Goal: Information Seeking & Learning: Learn about a topic

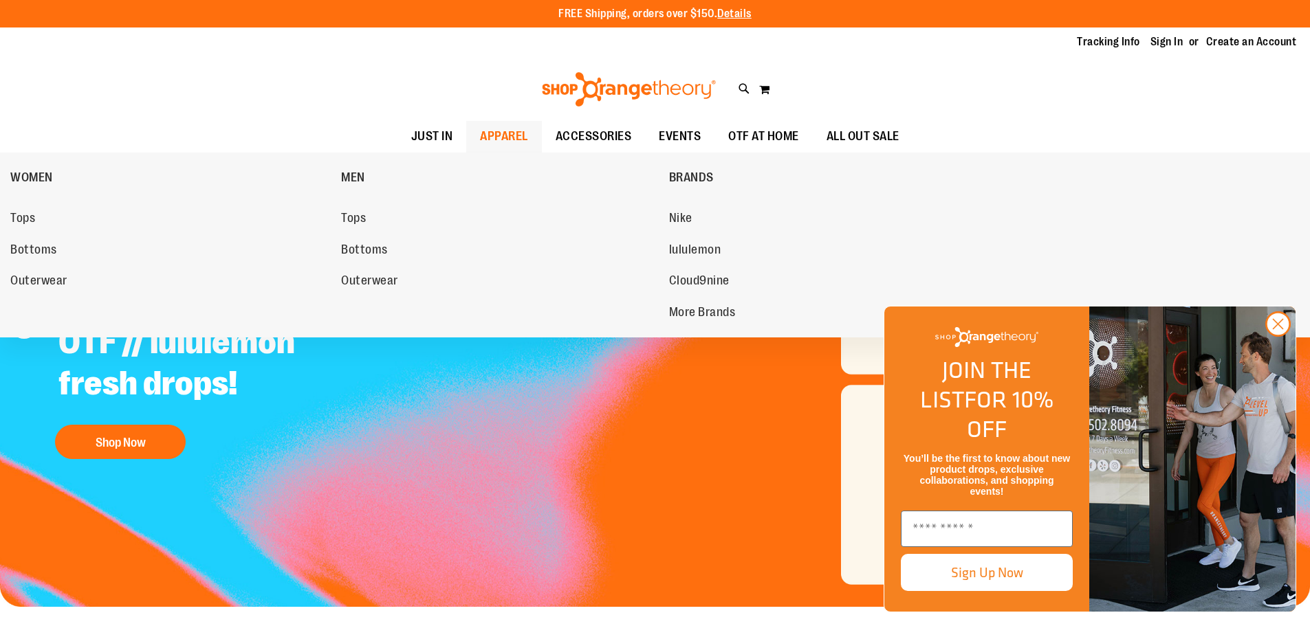
type input "**********"
click at [492, 133] on span "APPAREL" at bounding box center [504, 136] width 48 height 31
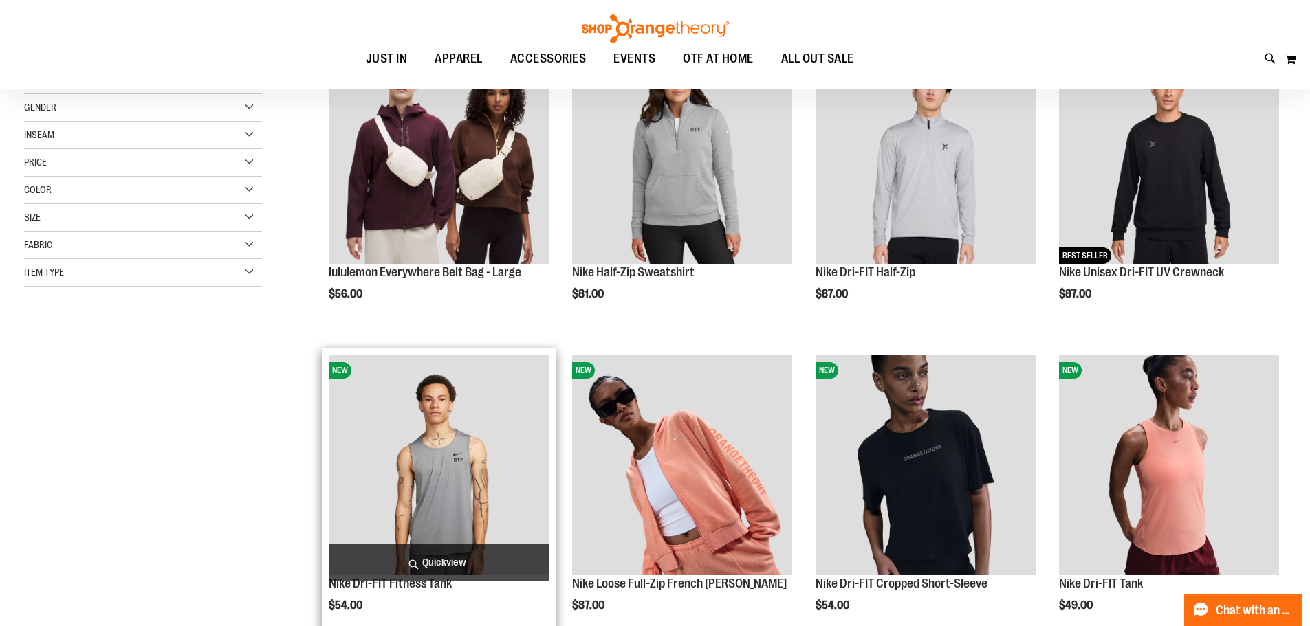
scroll to position [274, 0]
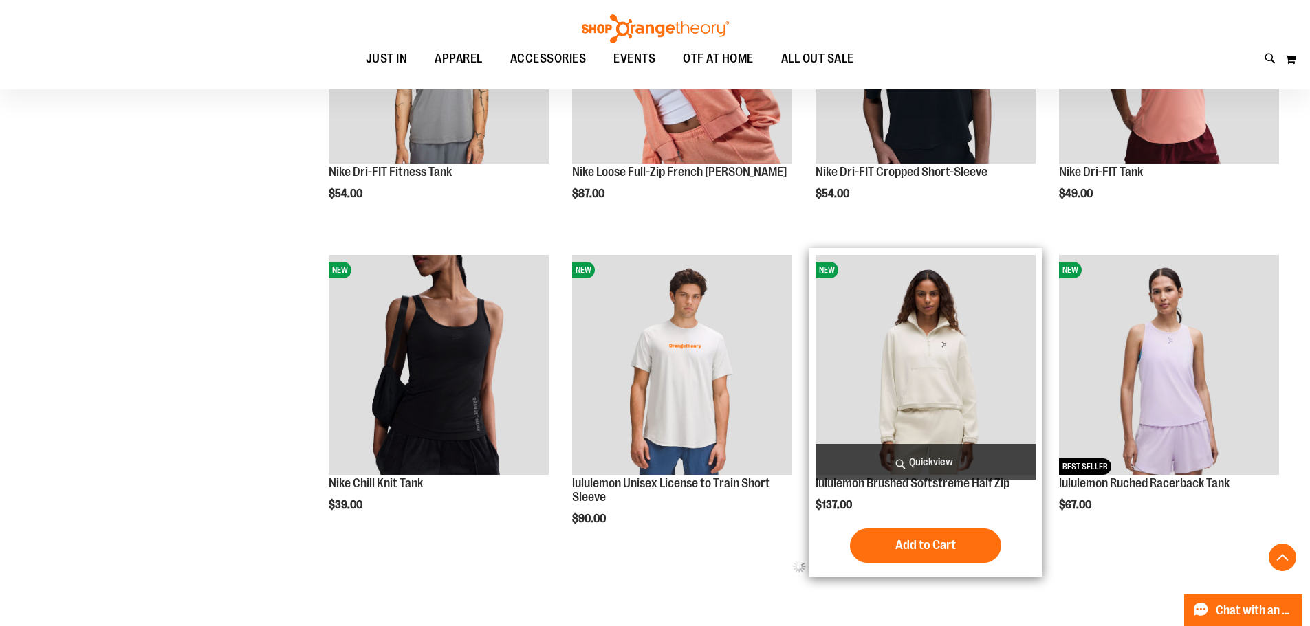
scroll to position [825, 0]
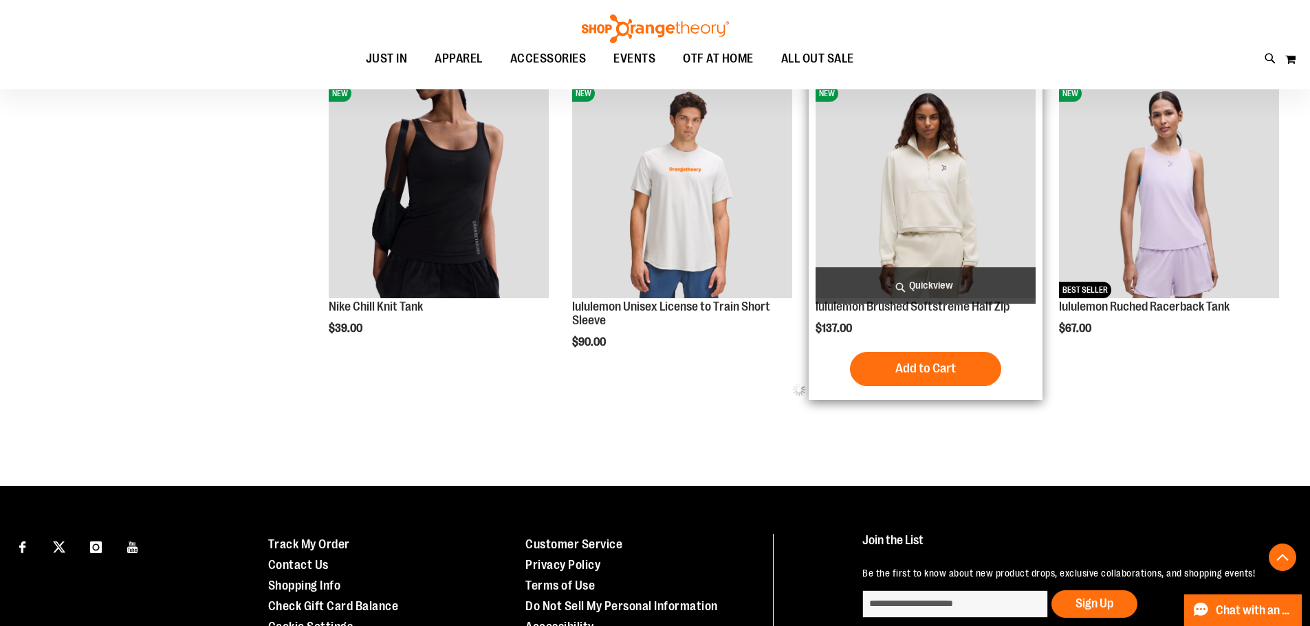
type input "**********"
click at [953, 164] on img "product" at bounding box center [926, 188] width 220 height 220
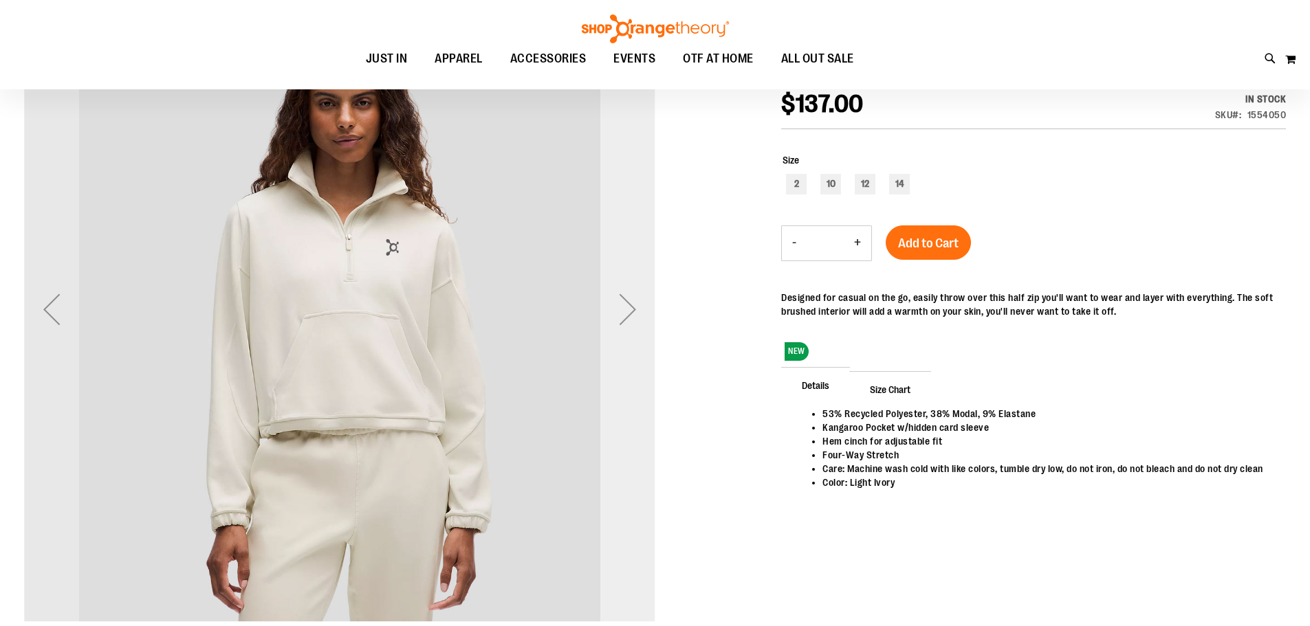
scroll to position [53, 0]
type input "**********"
click at [633, 309] on div "Next" at bounding box center [627, 310] width 55 height 55
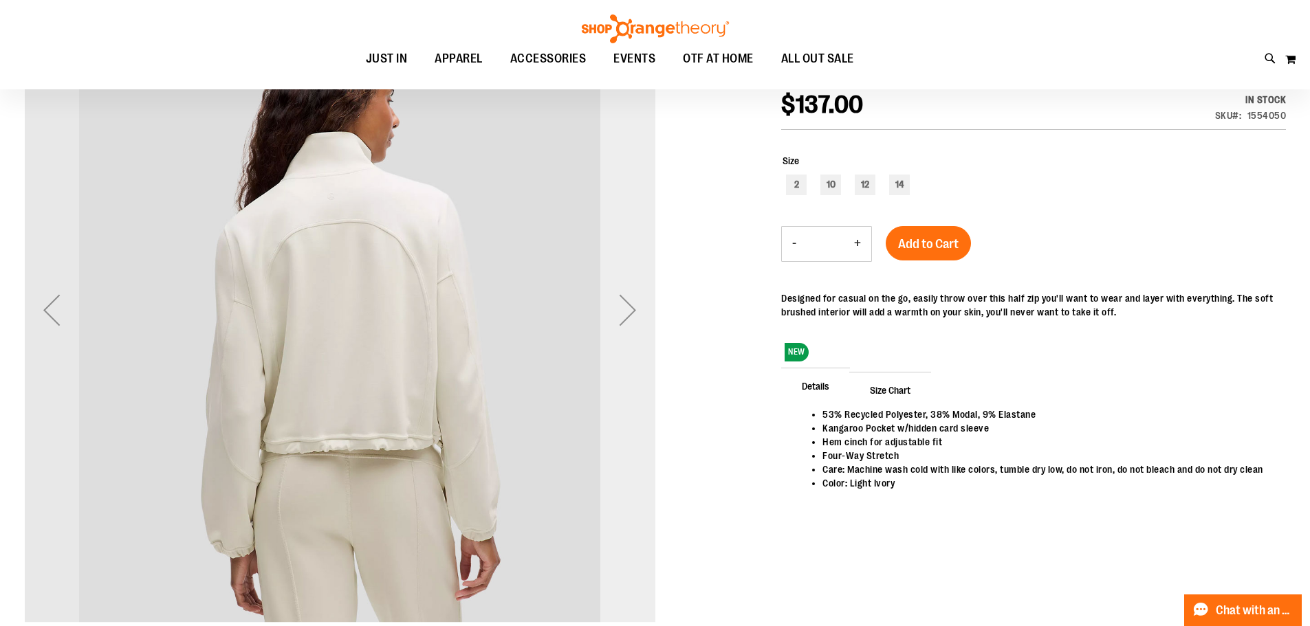
click at [629, 305] on div "Next" at bounding box center [627, 310] width 55 height 55
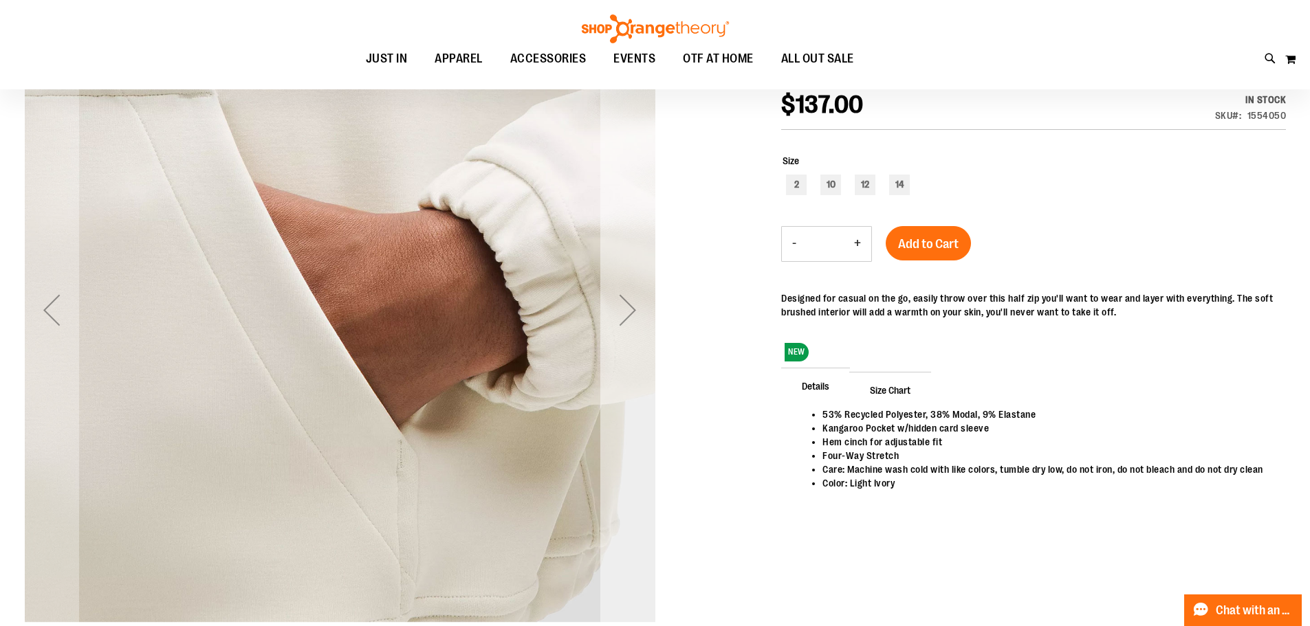
click at [629, 305] on div "Next" at bounding box center [627, 310] width 55 height 55
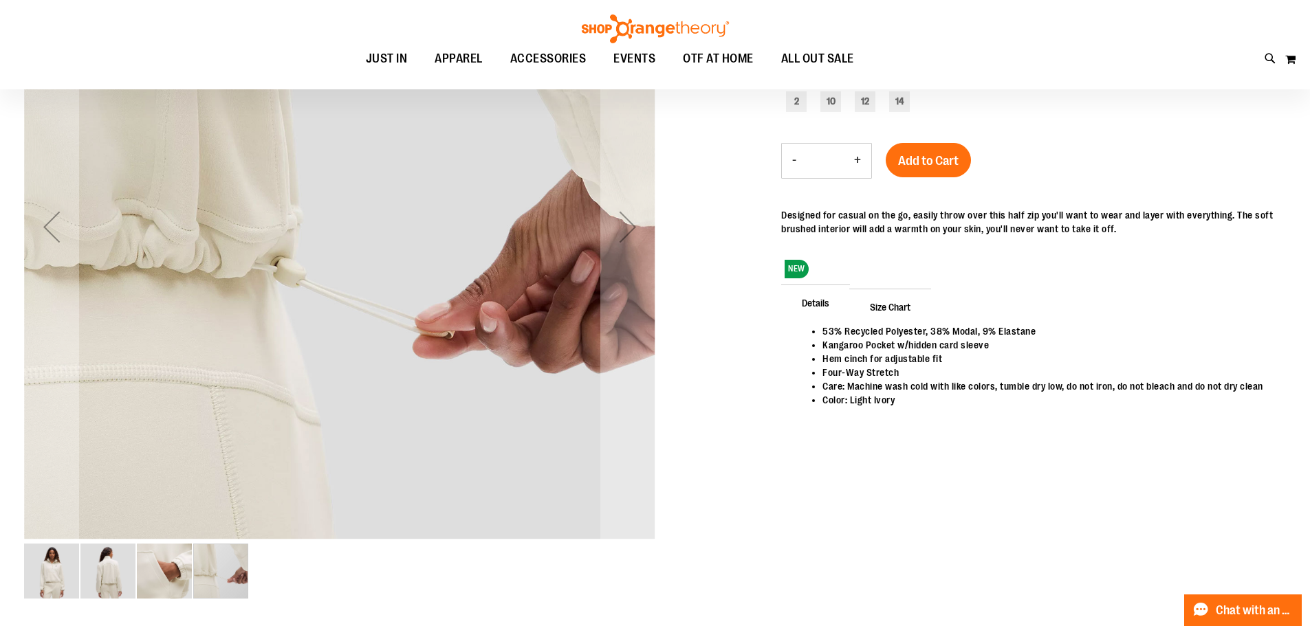
scroll to position [0, 0]
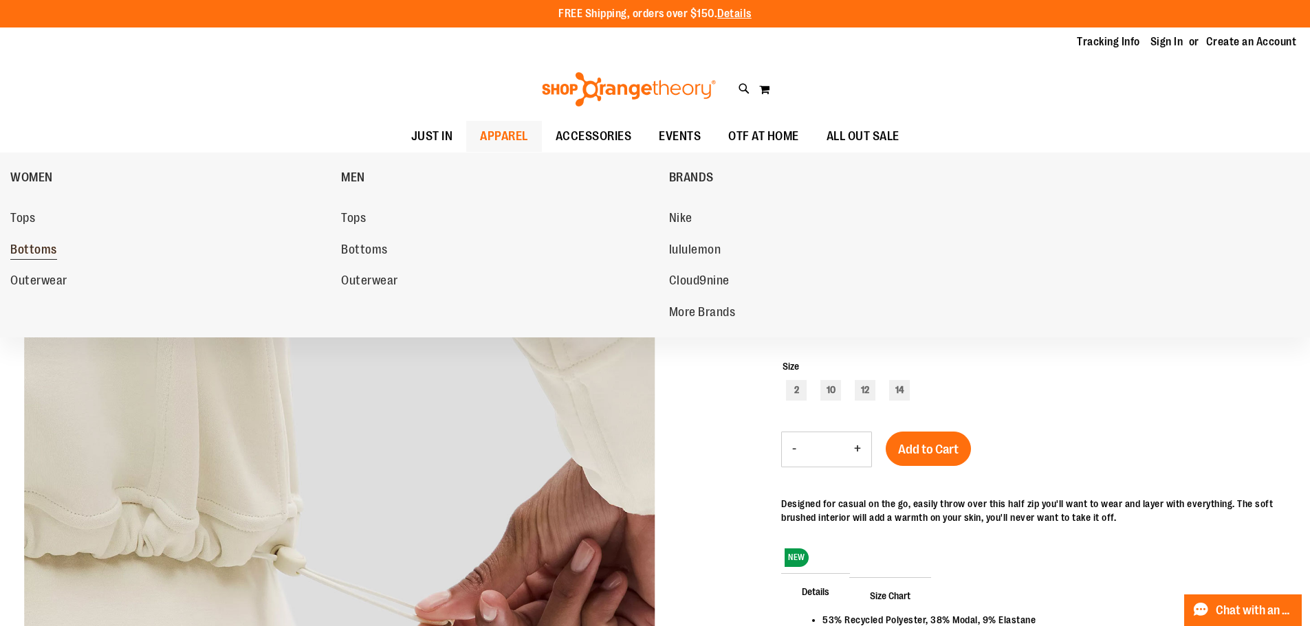
click at [57, 252] on link "Bottoms" at bounding box center [168, 250] width 317 height 25
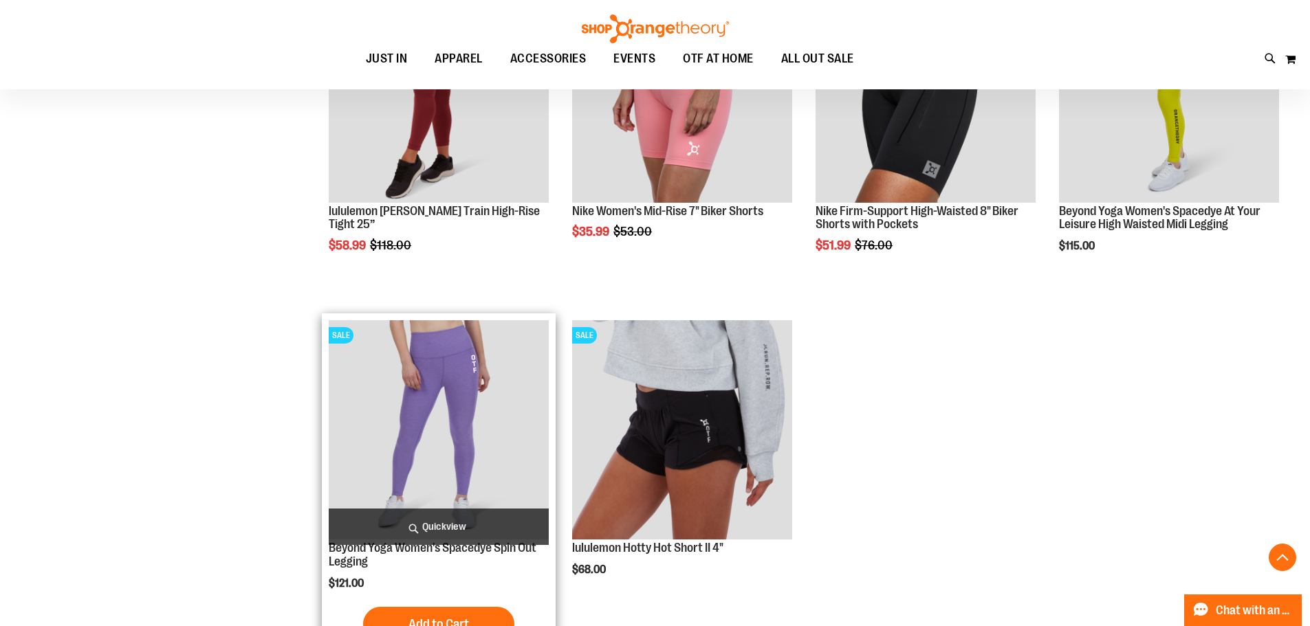
scroll to position [1581, 0]
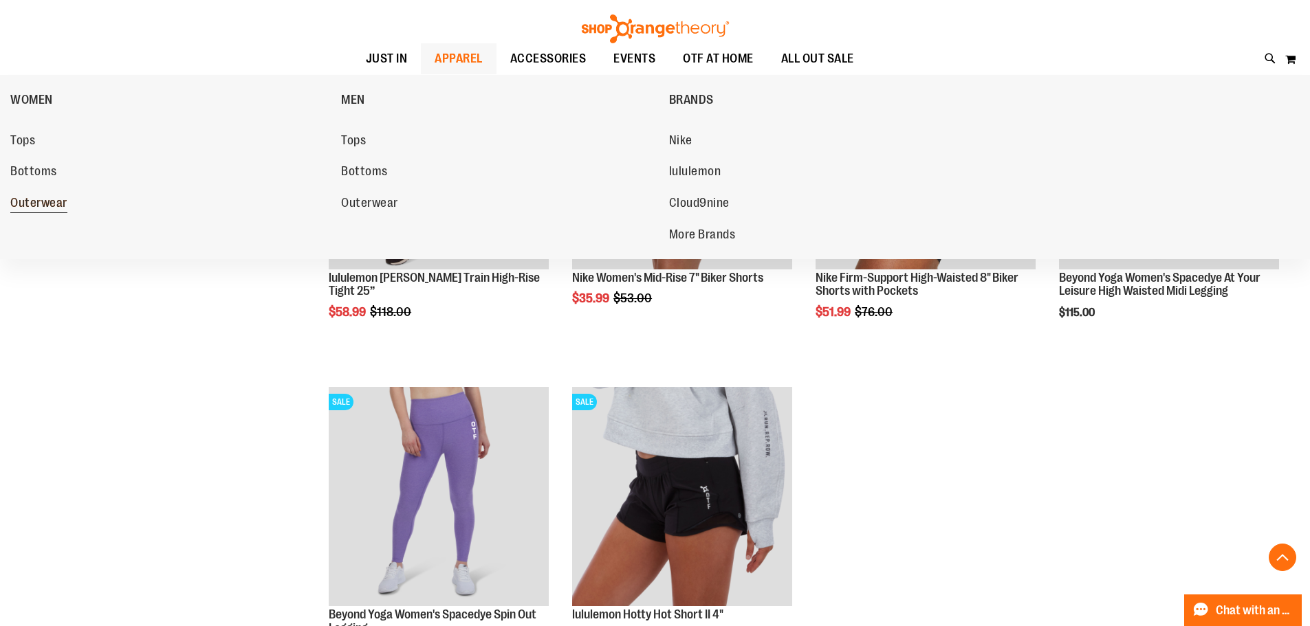
type input "**********"
click at [52, 204] on span "Outerwear" at bounding box center [38, 204] width 57 height 17
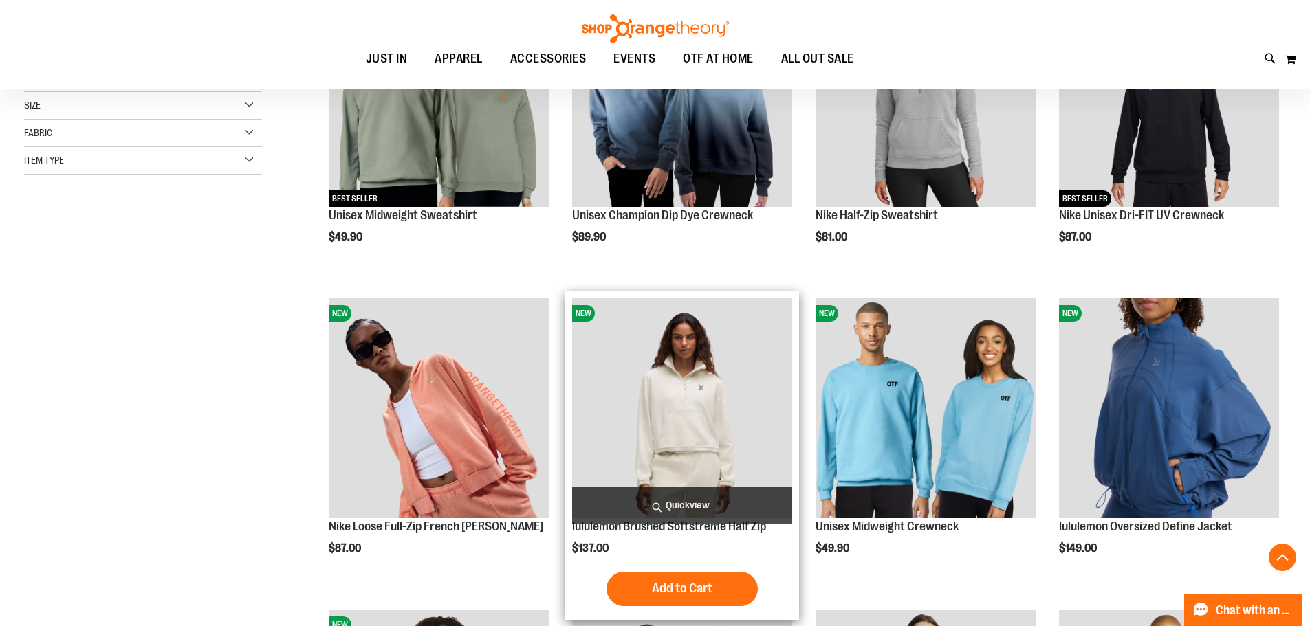
scroll to position [343, 0]
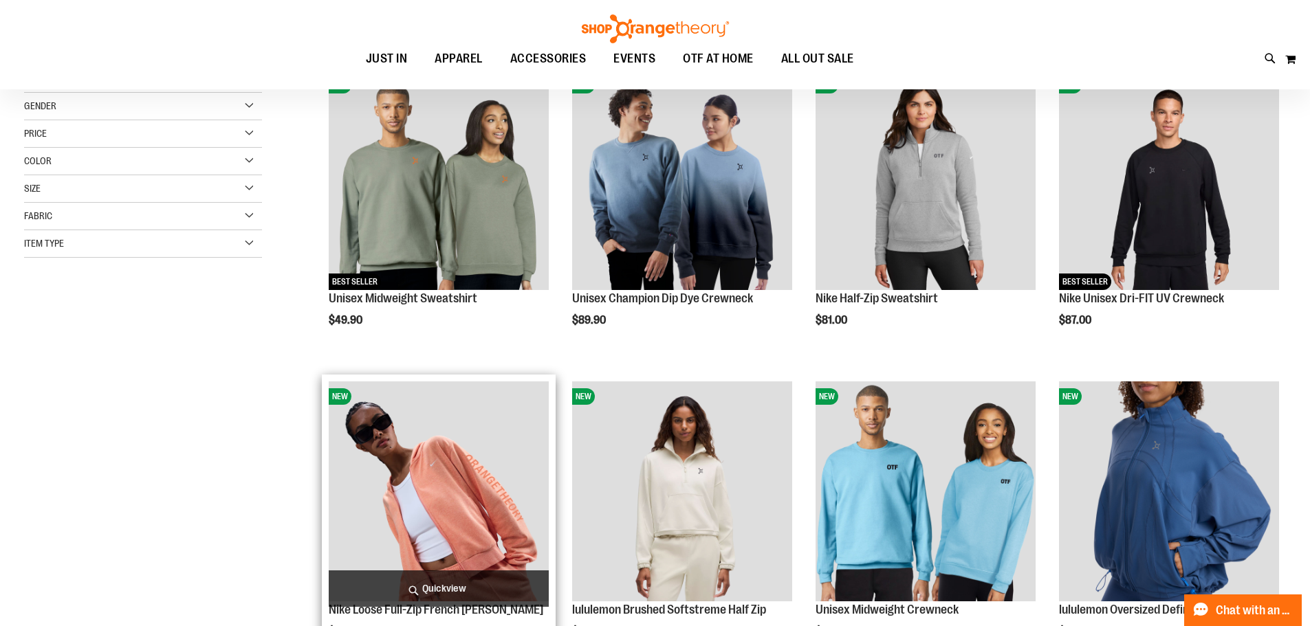
scroll to position [481, 0]
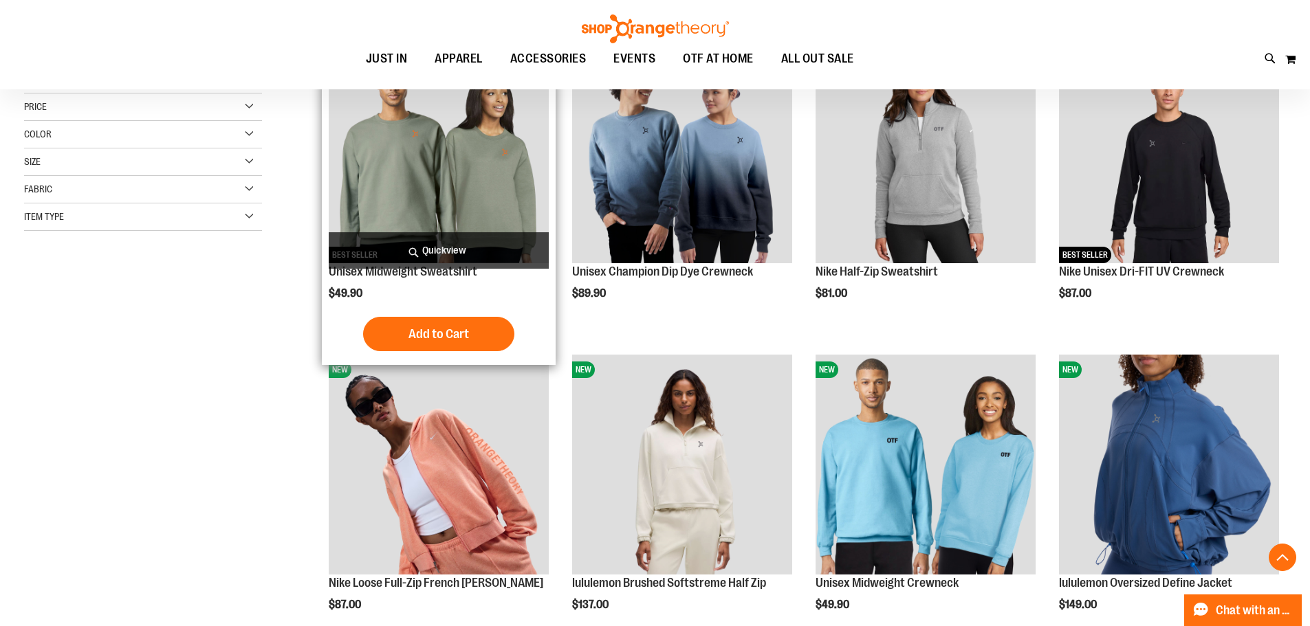
scroll to position [137, 0]
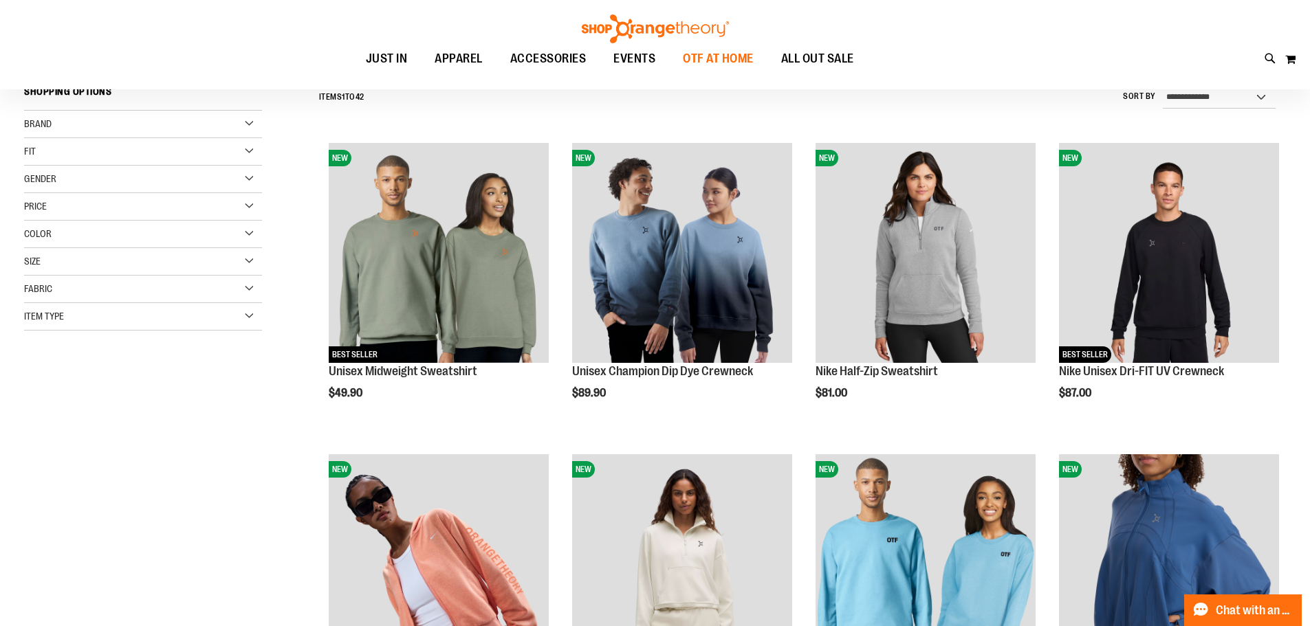
type input "**********"
click at [754, 56] on span "OTF AT HOME" at bounding box center [718, 58] width 71 height 31
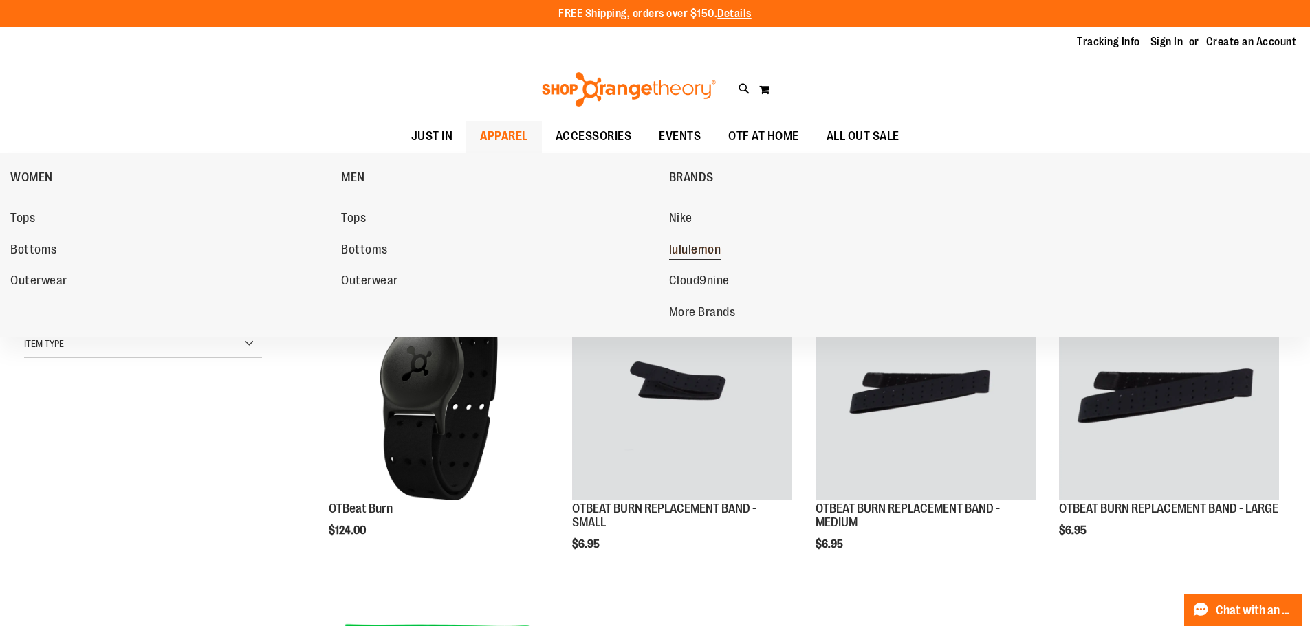
type input "**********"
click at [698, 248] on span "lululemon" at bounding box center [695, 251] width 52 height 17
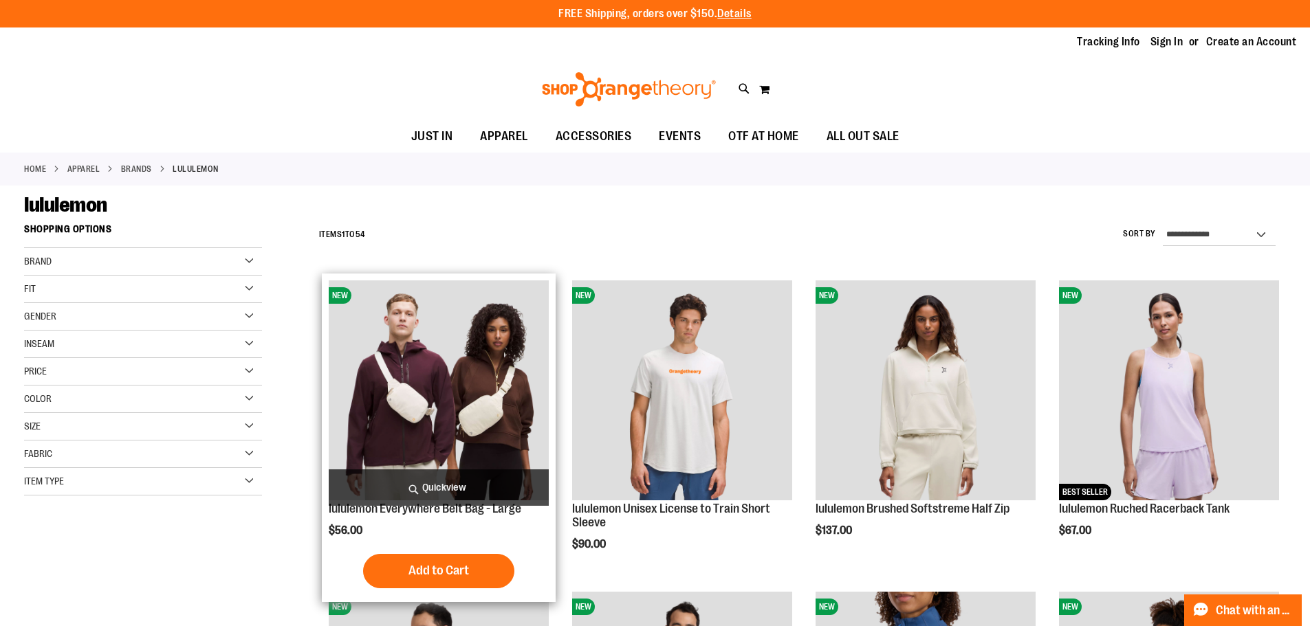
type input "**********"
click at [503, 380] on img "product" at bounding box center [439, 391] width 220 height 220
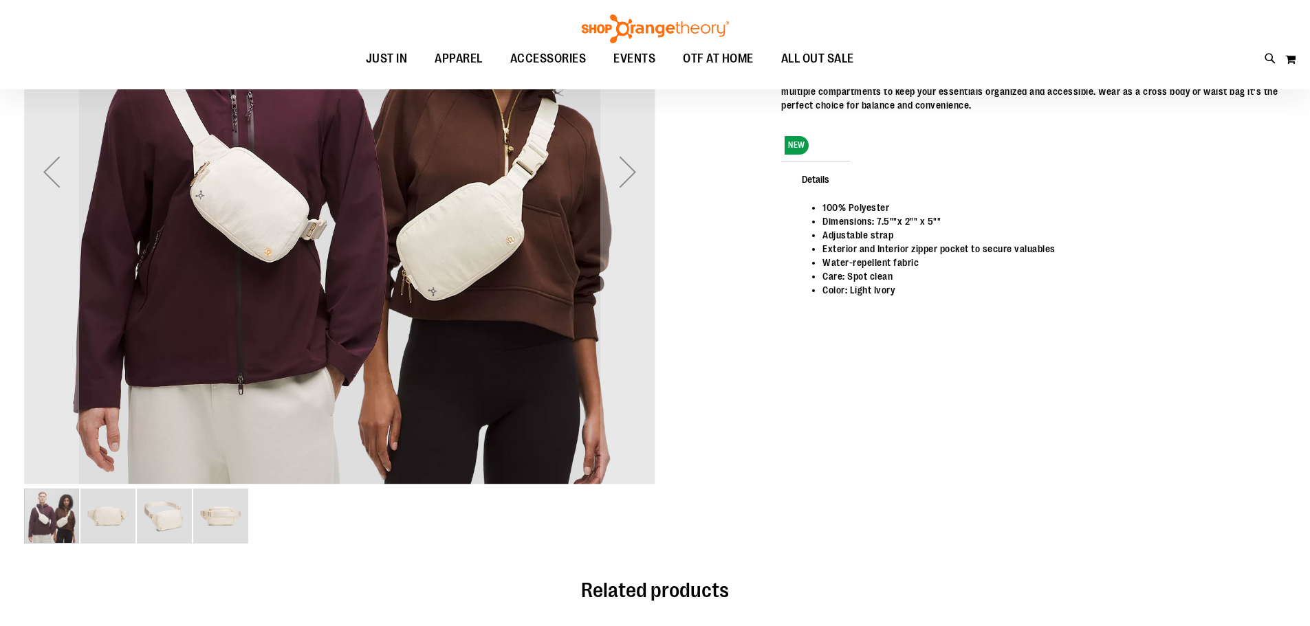
scroll to position [190, 0]
type input "**********"
click at [158, 520] on img "image 3 of 4" at bounding box center [164, 517] width 55 height 55
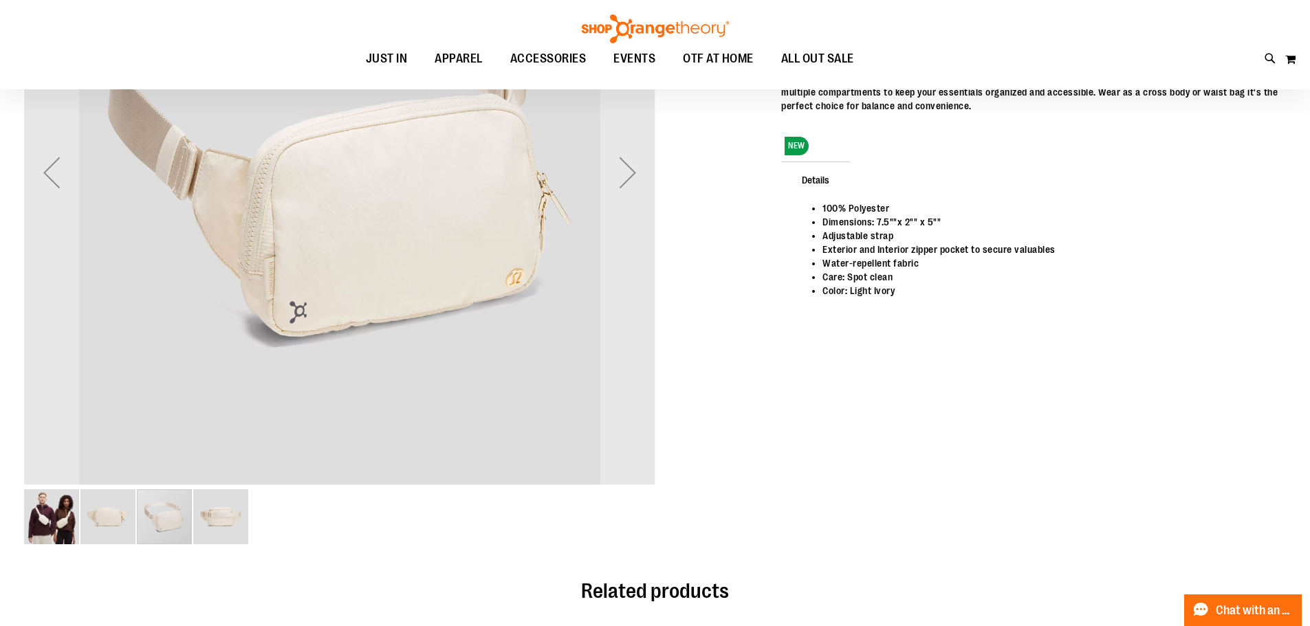
click at [228, 514] on img "image 4 of 4" at bounding box center [220, 517] width 55 height 55
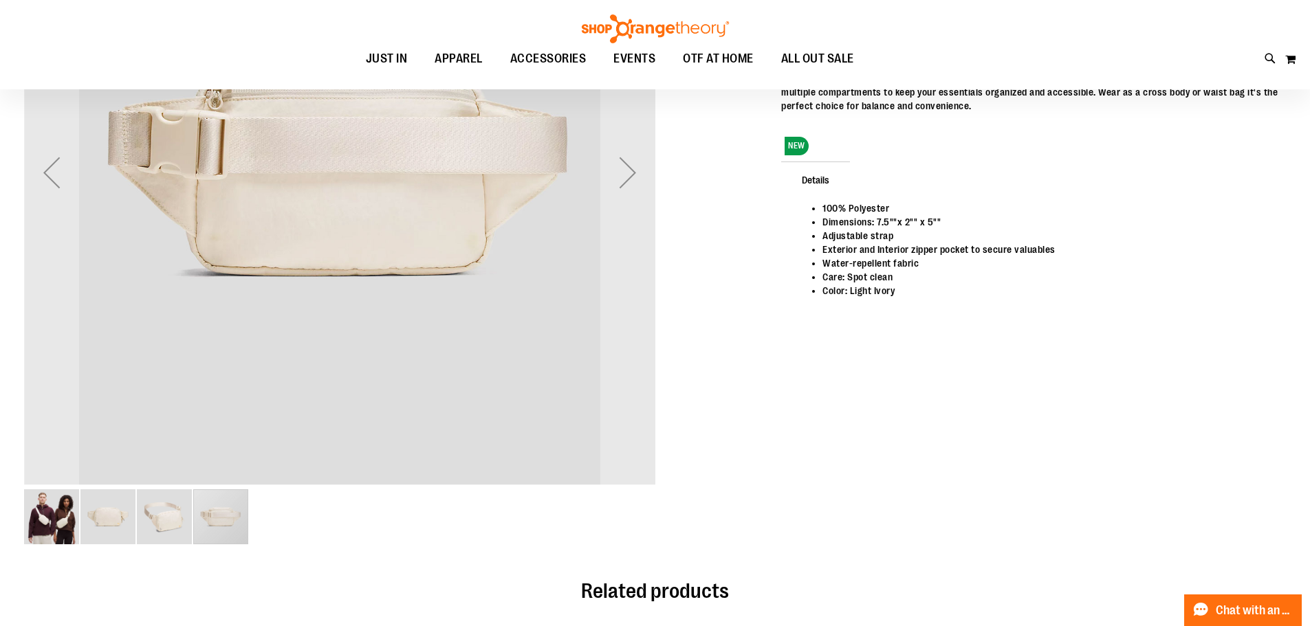
click at [115, 501] on img "image 2 of 4" at bounding box center [107, 517] width 55 height 55
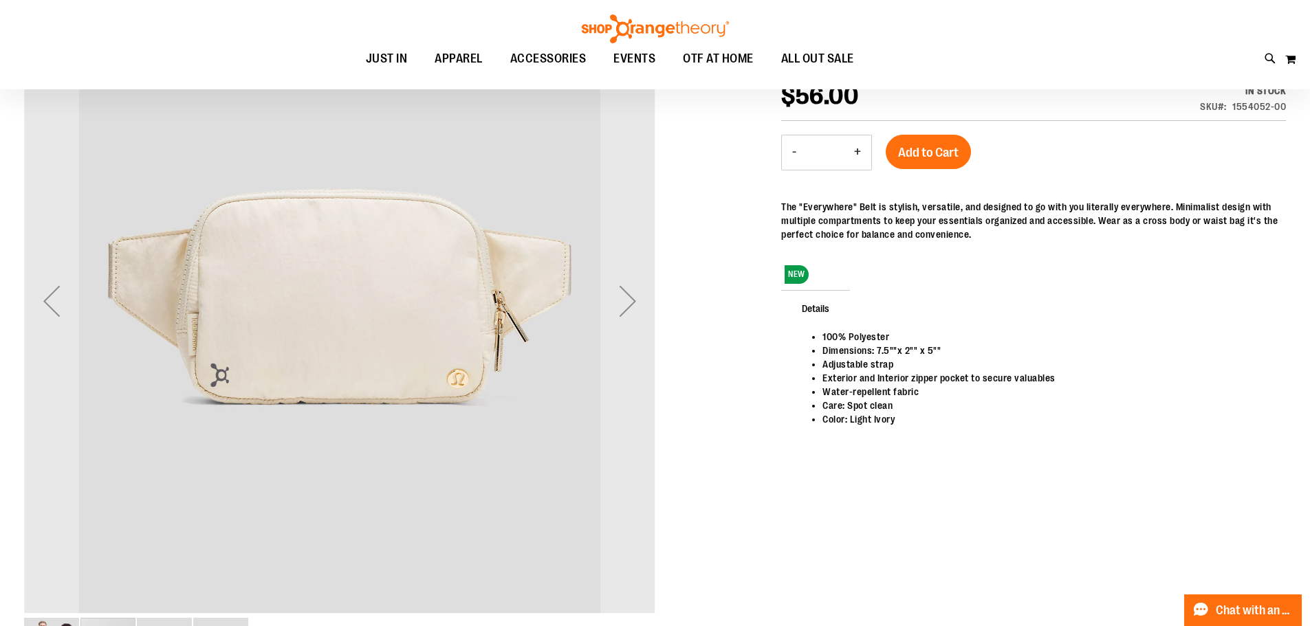
scroll to position [0, 0]
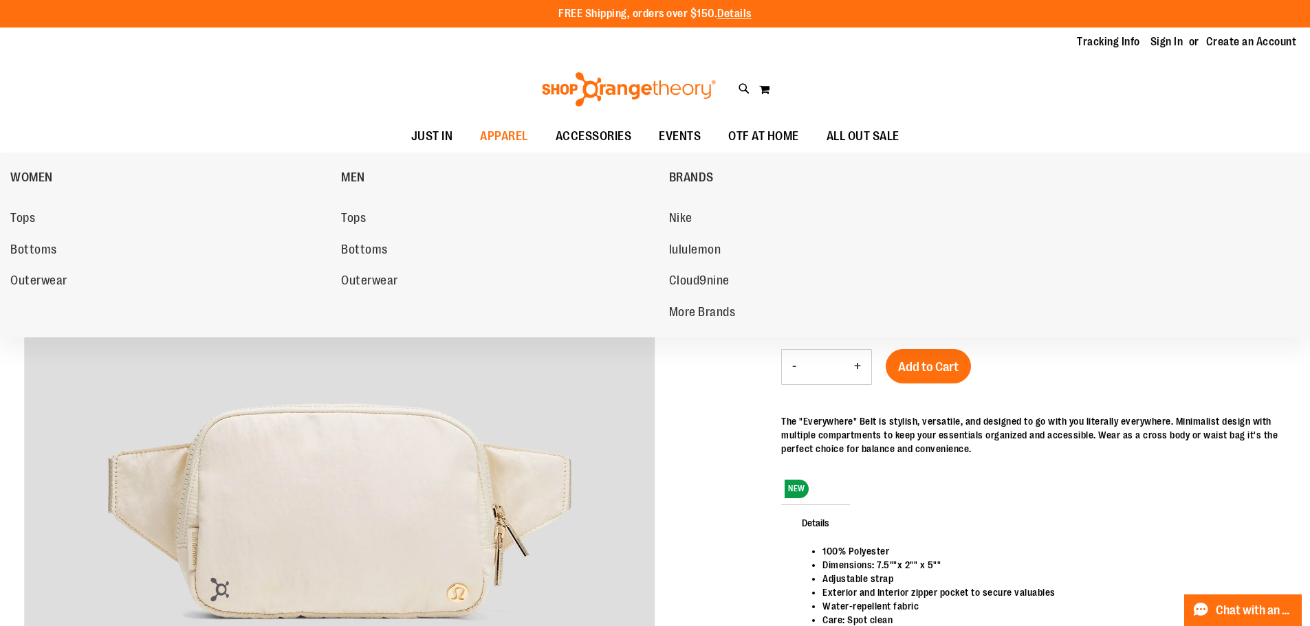
click at [732, 257] on link "lululemon" at bounding box center [827, 250] width 317 height 25
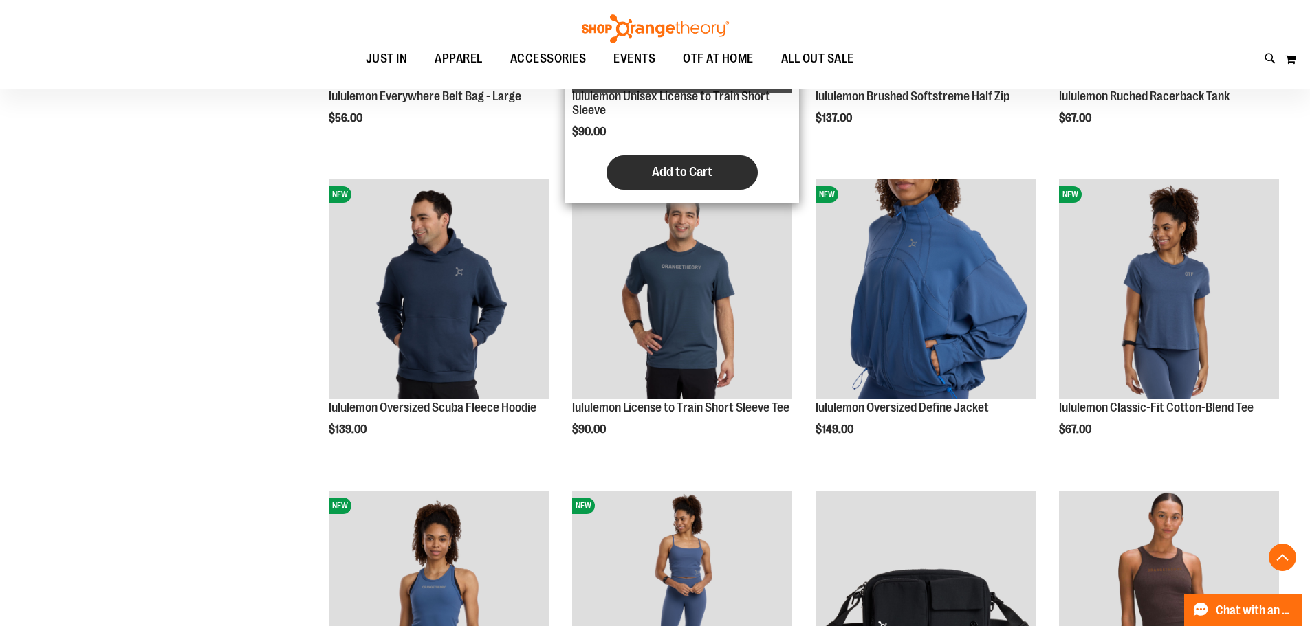
scroll to position [413, 0]
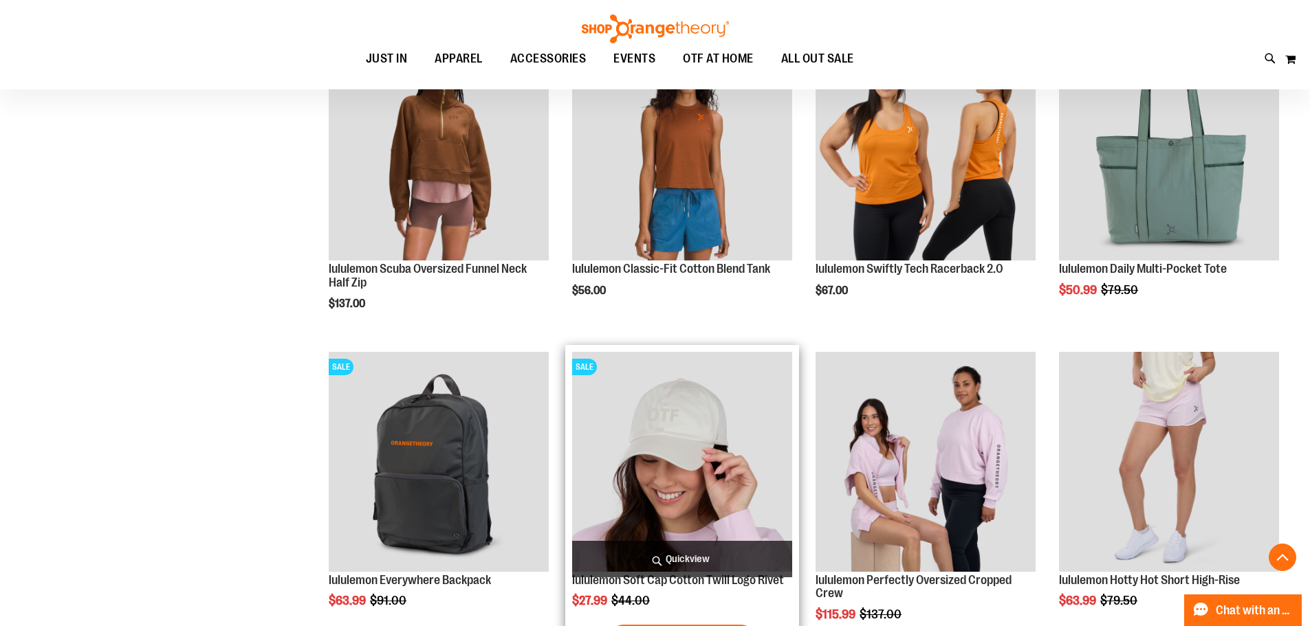
scroll to position [1307, 0]
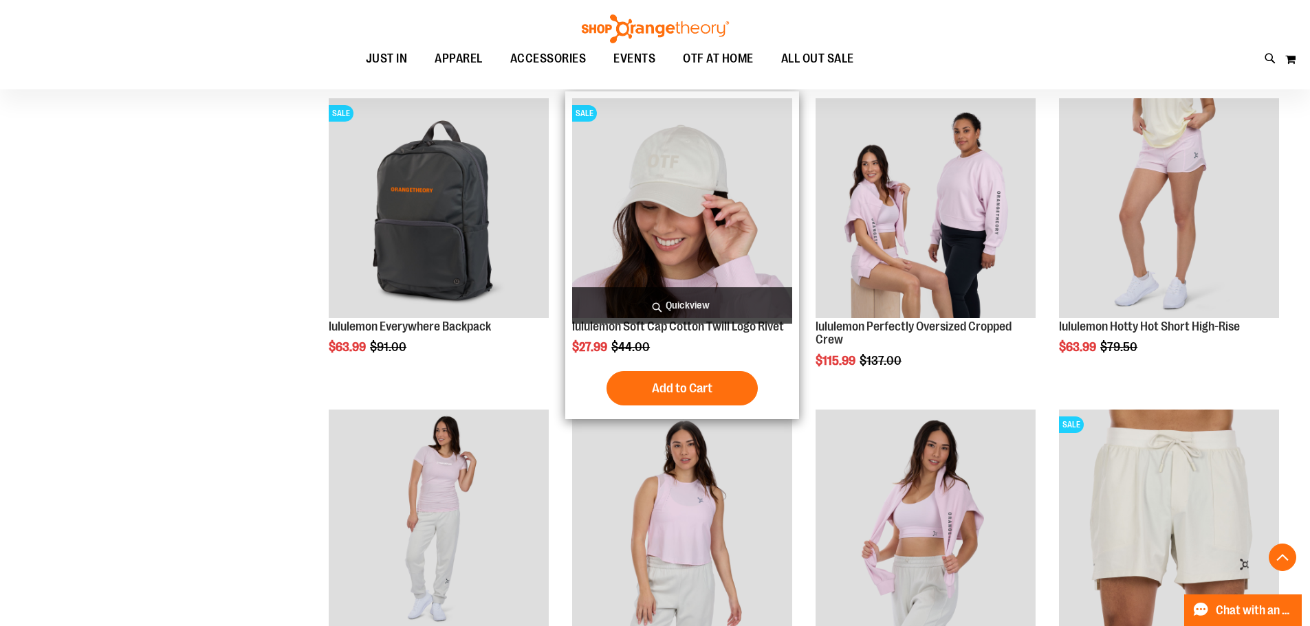
scroll to position [1720, 0]
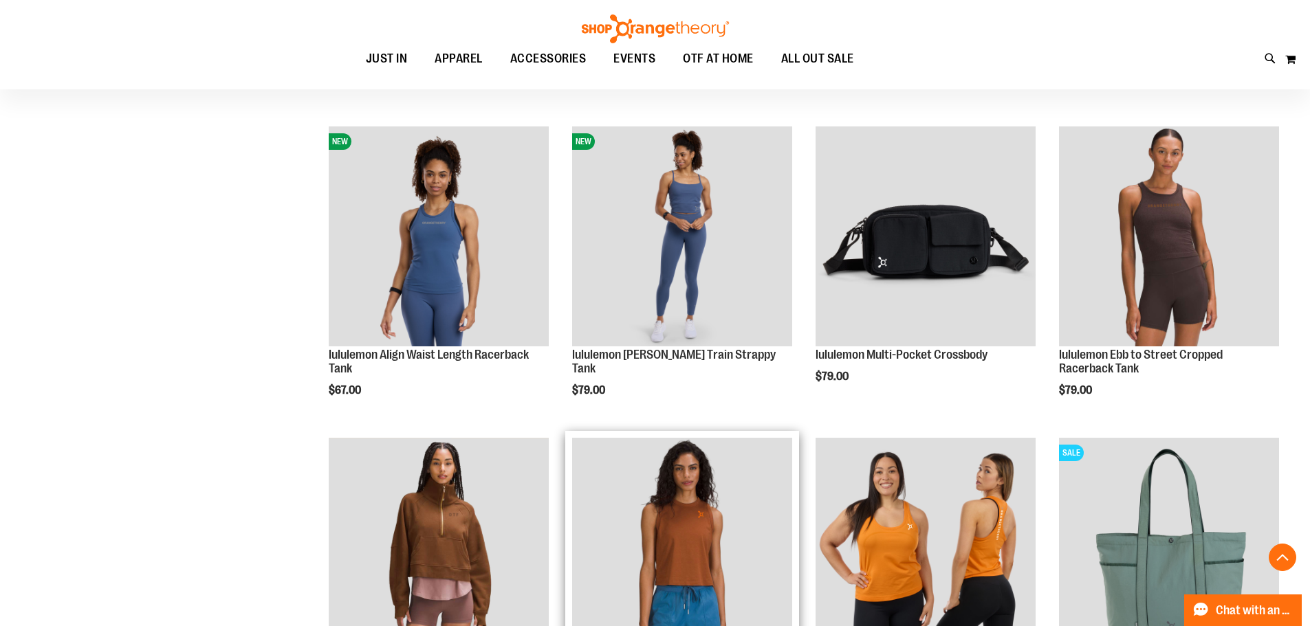
scroll to position [912, 0]
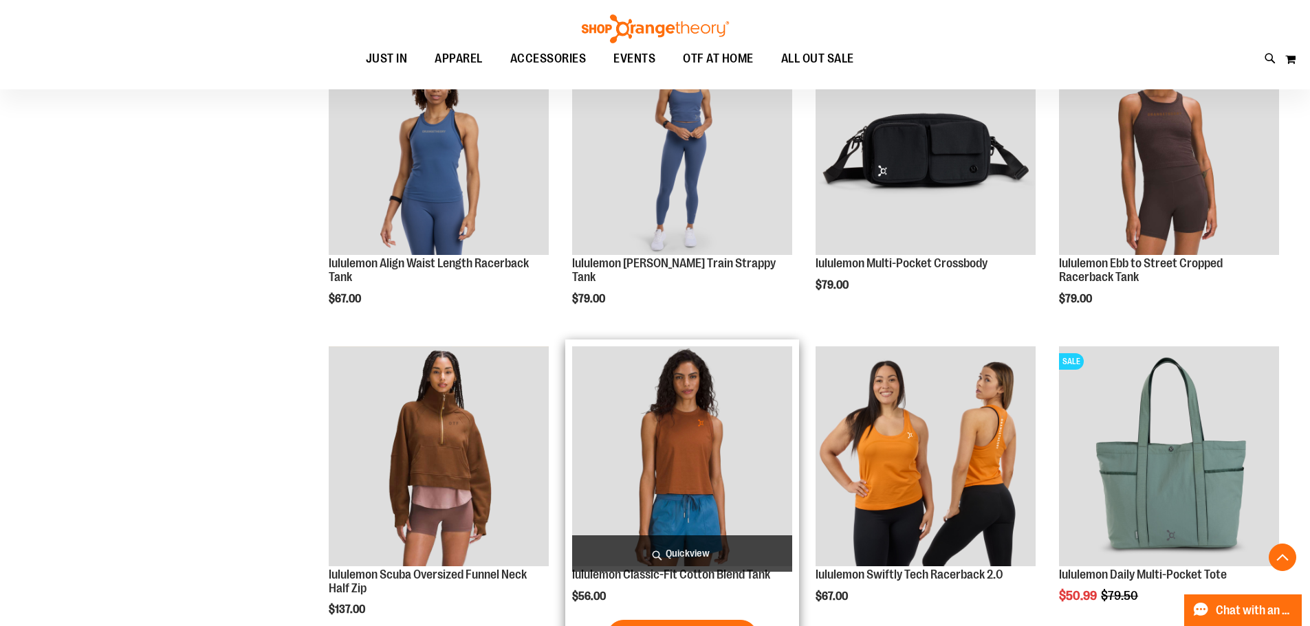
scroll to position [893, 0]
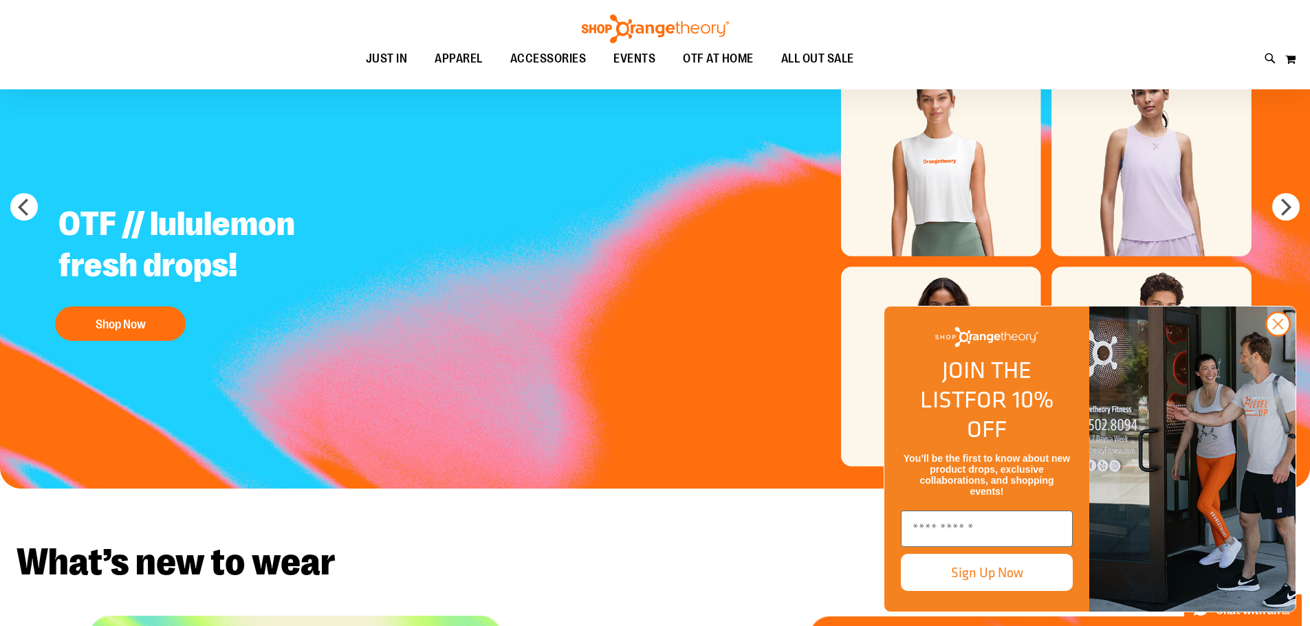
scroll to position [276, 0]
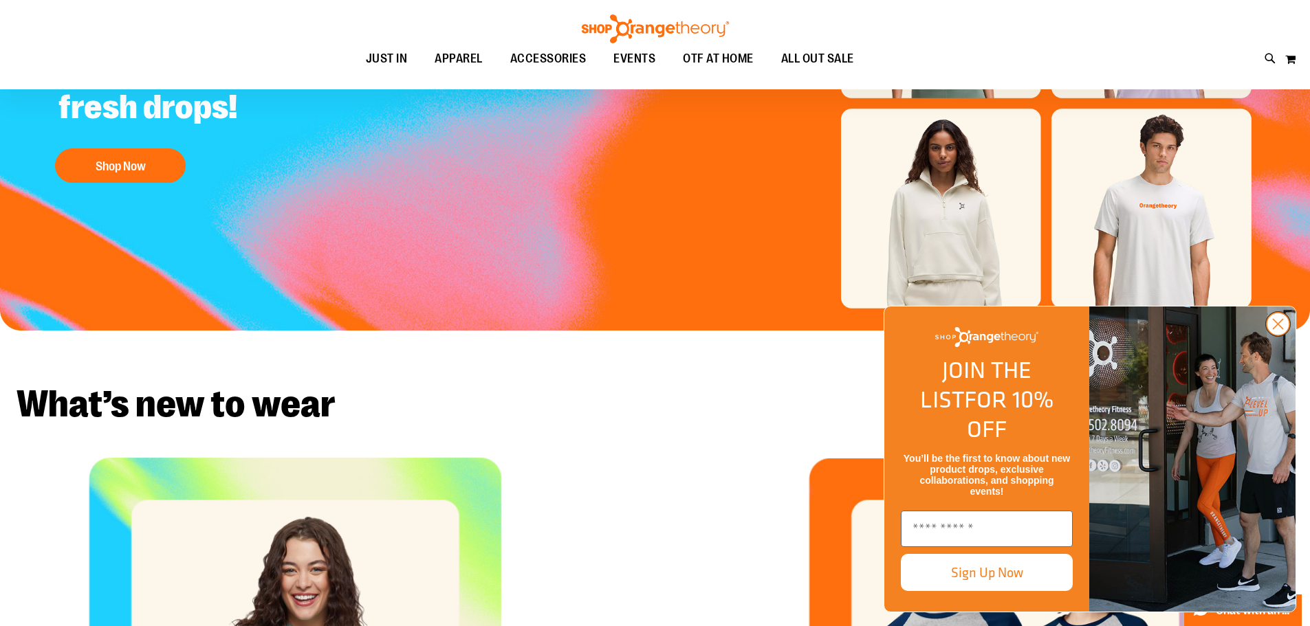
type input "**********"
click at [1278, 336] on icon "Close dialog" at bounding box center [1278, 324] width 24 height 24
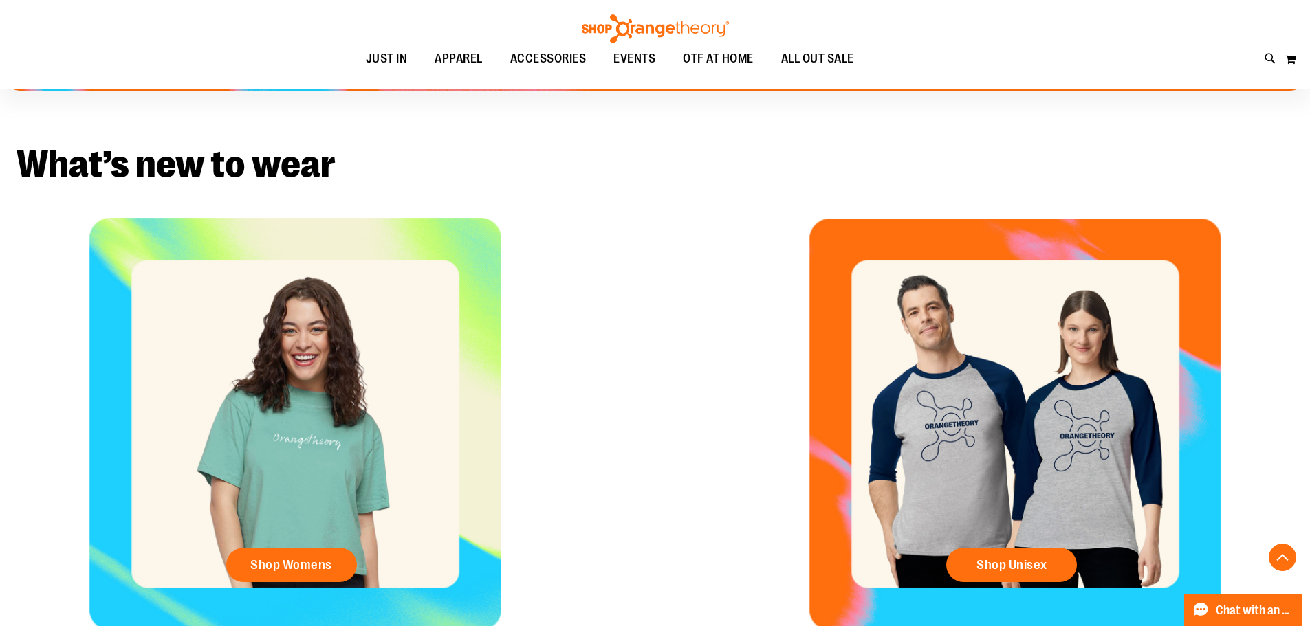
scroll to position [620, 0]
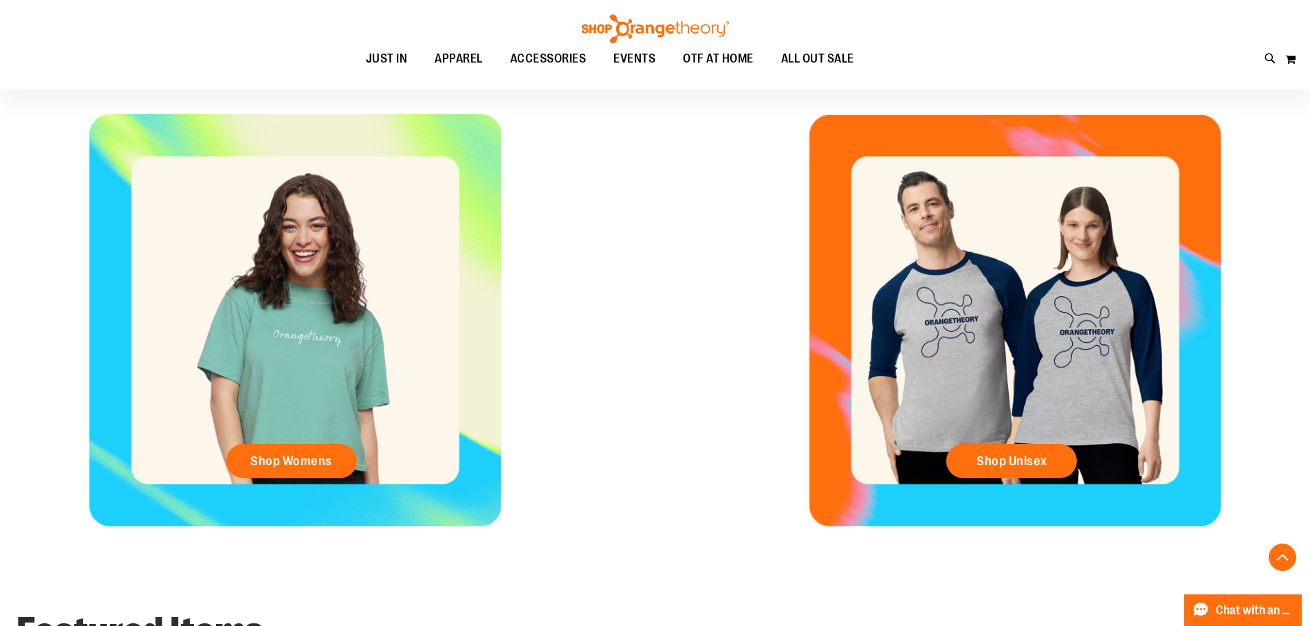
click at [393, 381] on div "Shop Womens" at bounding box center [294, 320] width 589 height 413
click at [324, 455] on span "Shop Womens" at bounding box center [291, 461] width 82 height 15
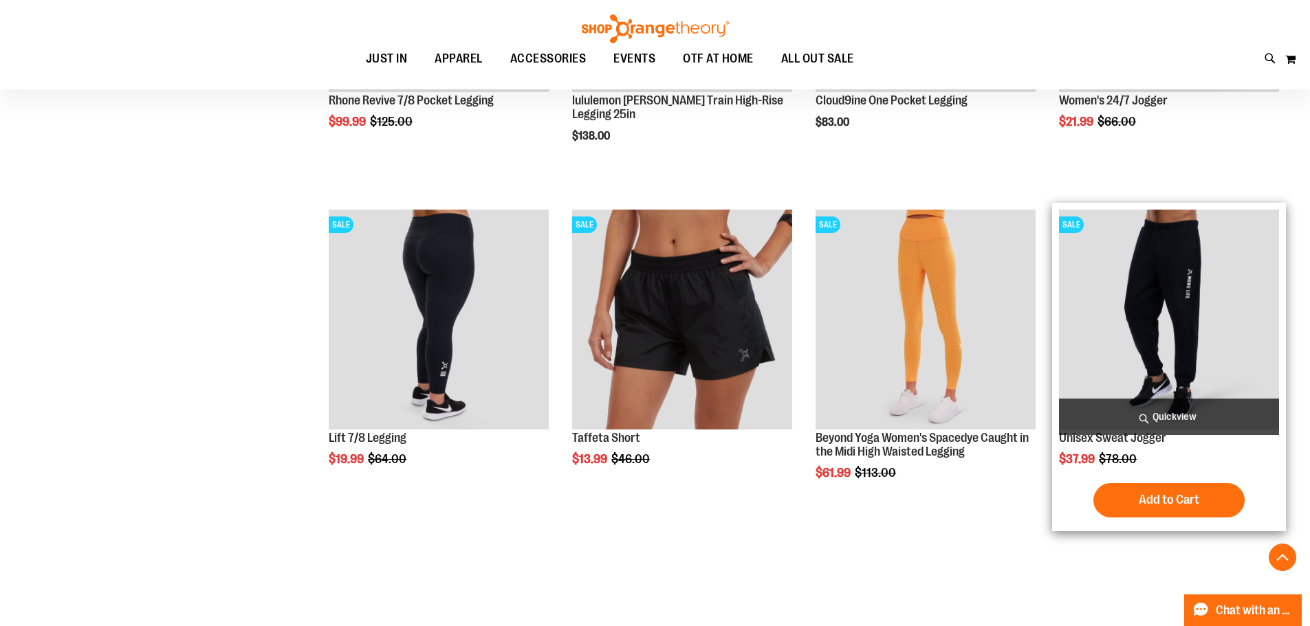
scroll to position [481, 0]
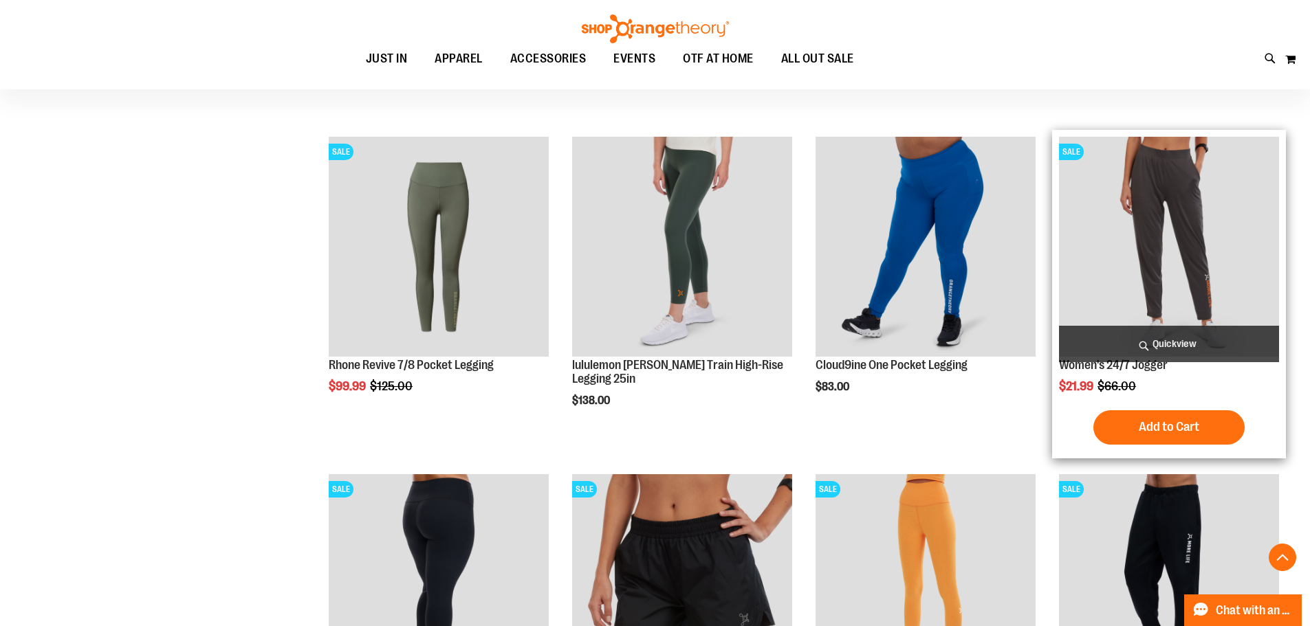
type input "**********"
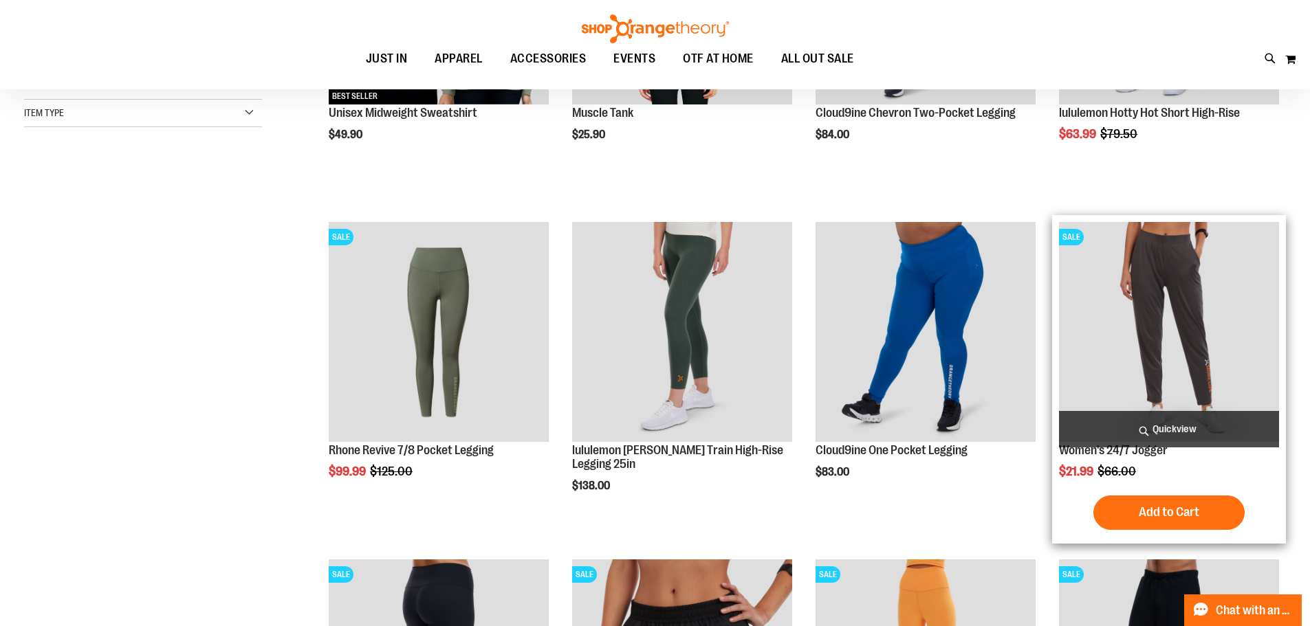
scroll to position [206, 0]
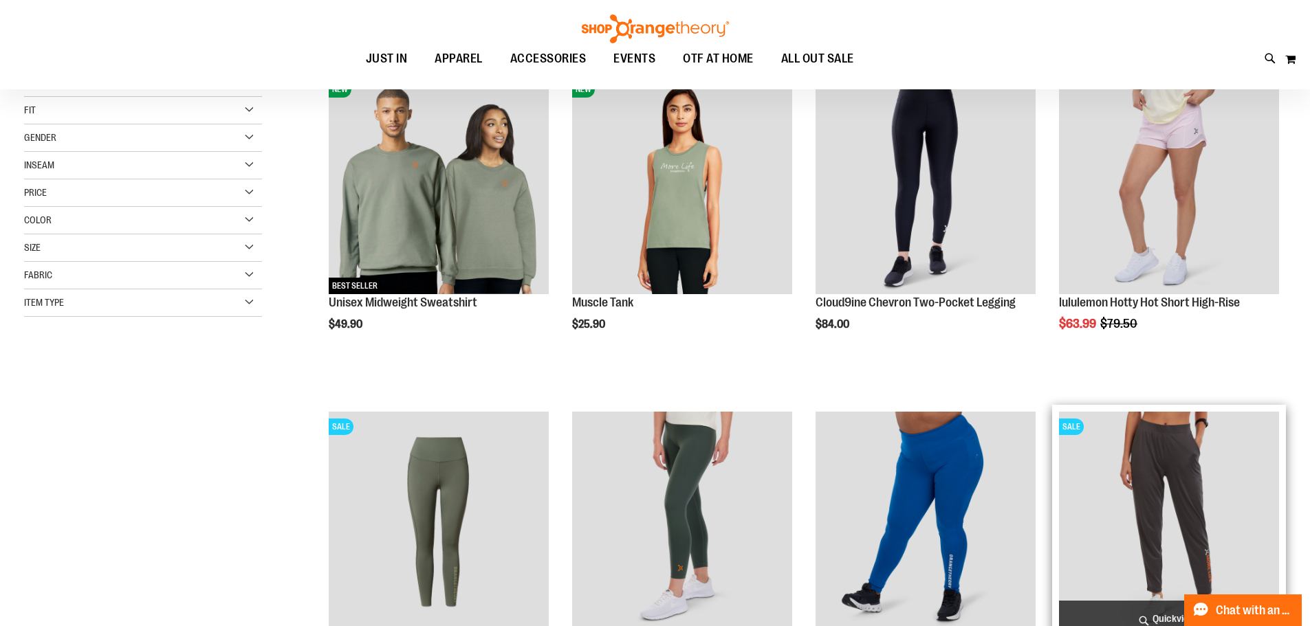
click at [1278, 465] on img "product" at bounding box center [1169, 522] width 220 height 220
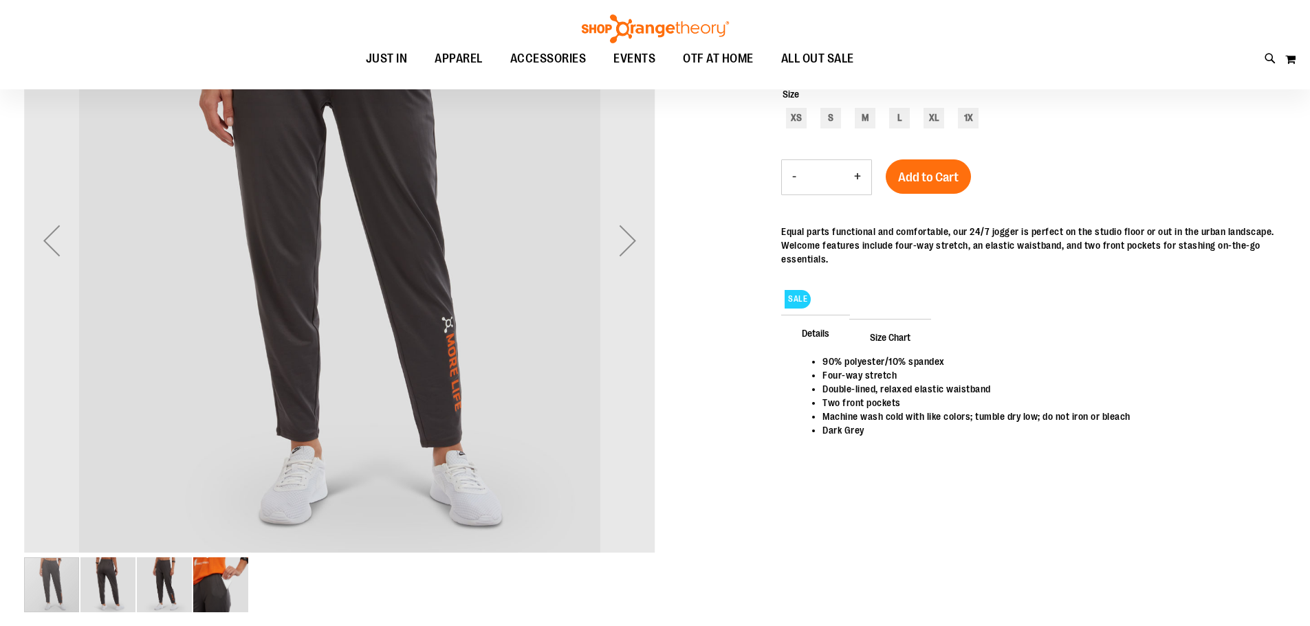
scroll to position [122, 0]
type input "**********"
click at [641, 239] on div "Next" at bounding box center [627, 241] width 55 height 55
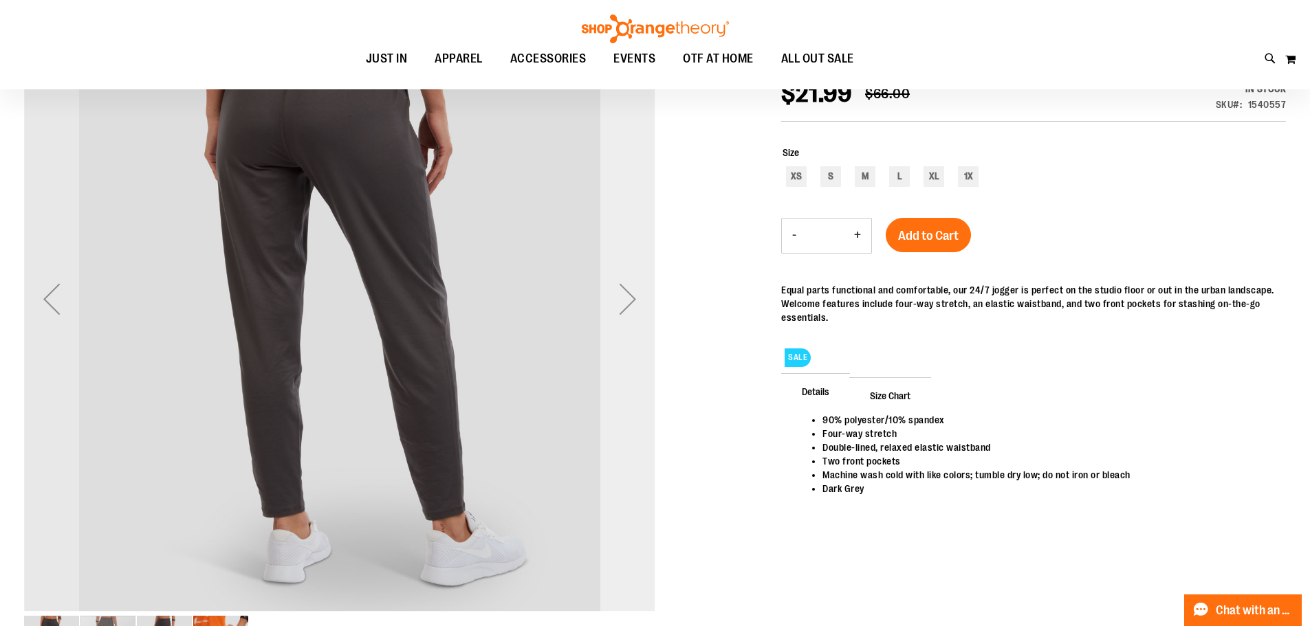
scroll to position [137, 0]
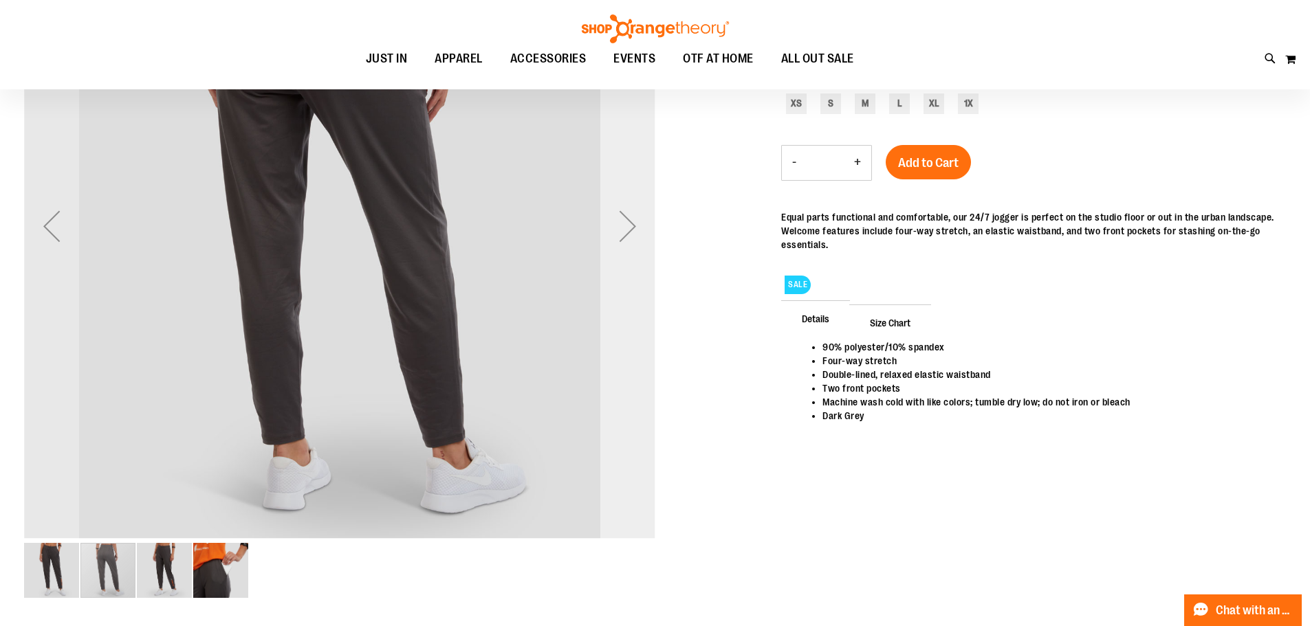
click at [624, 225] on div "Next" at bounding box center [627, 226] width 55 height 55
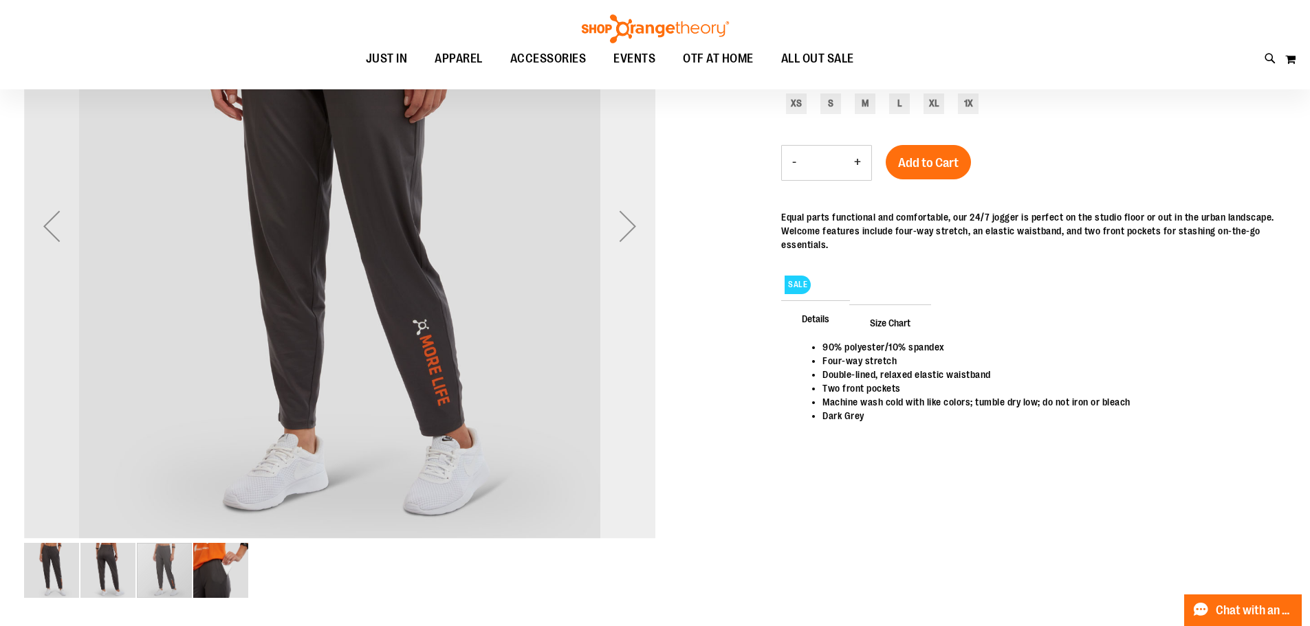
click at [631, 224] on div "Next" at bounding box center [627, 226] width 55 height 55
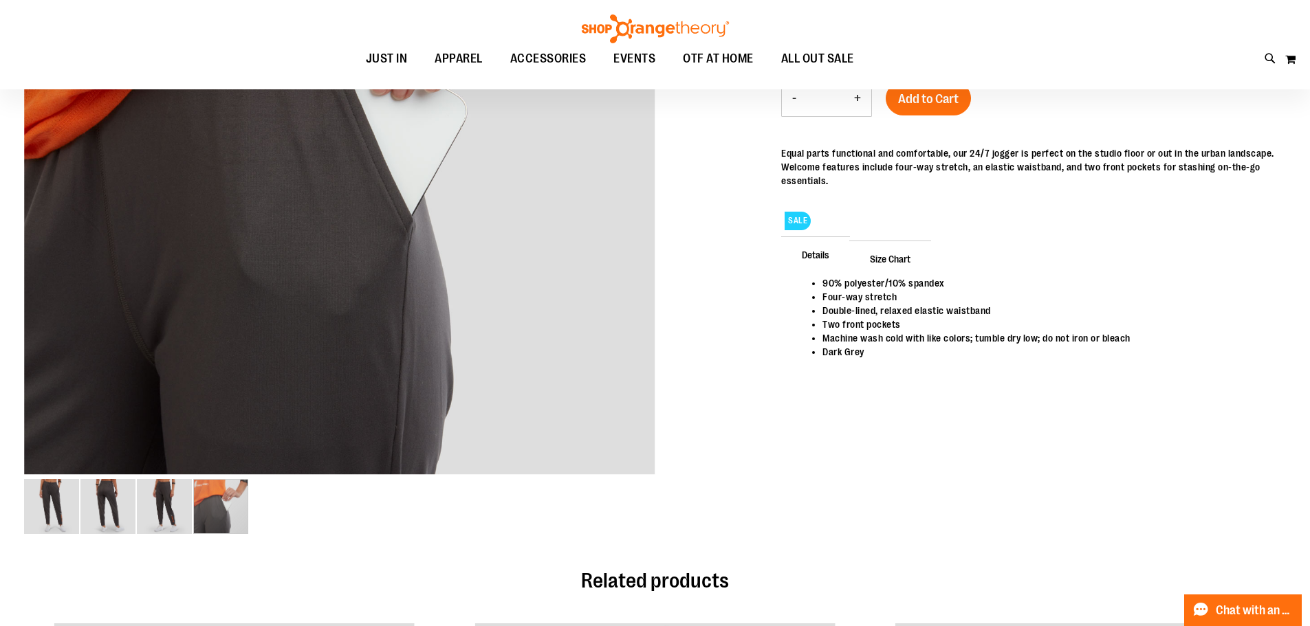
scroll to position [68, 0]
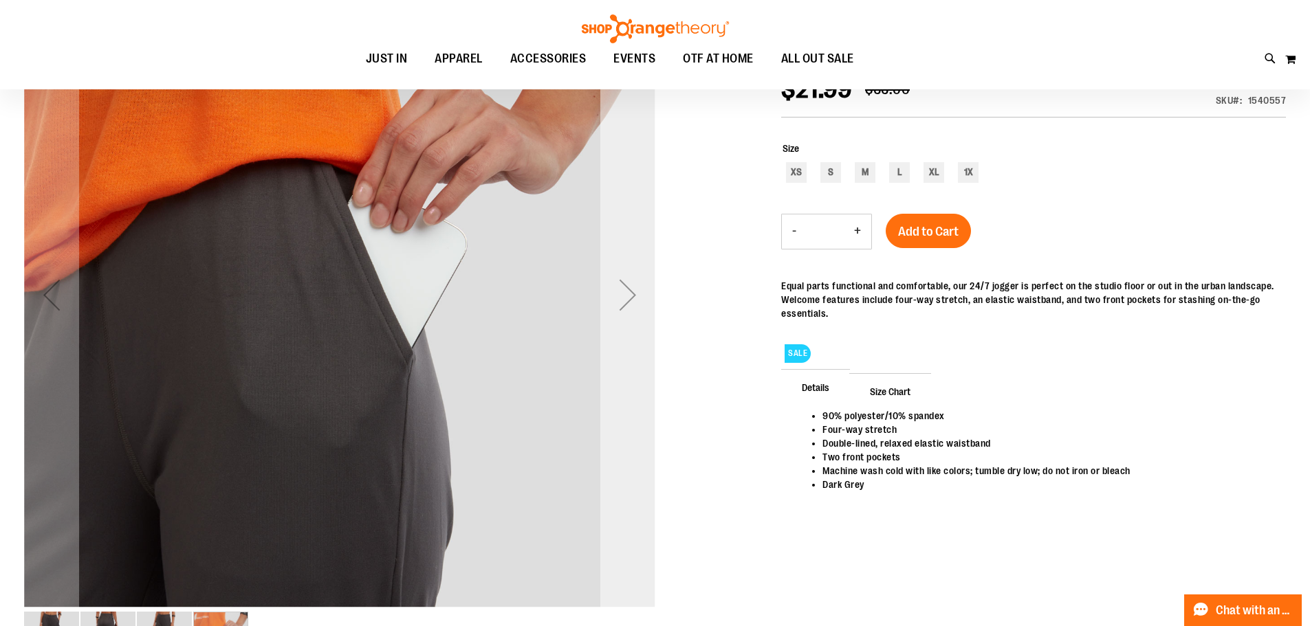
click at [639, 296] on div "Next" at bounding box center [627, 295] width 55 height 55
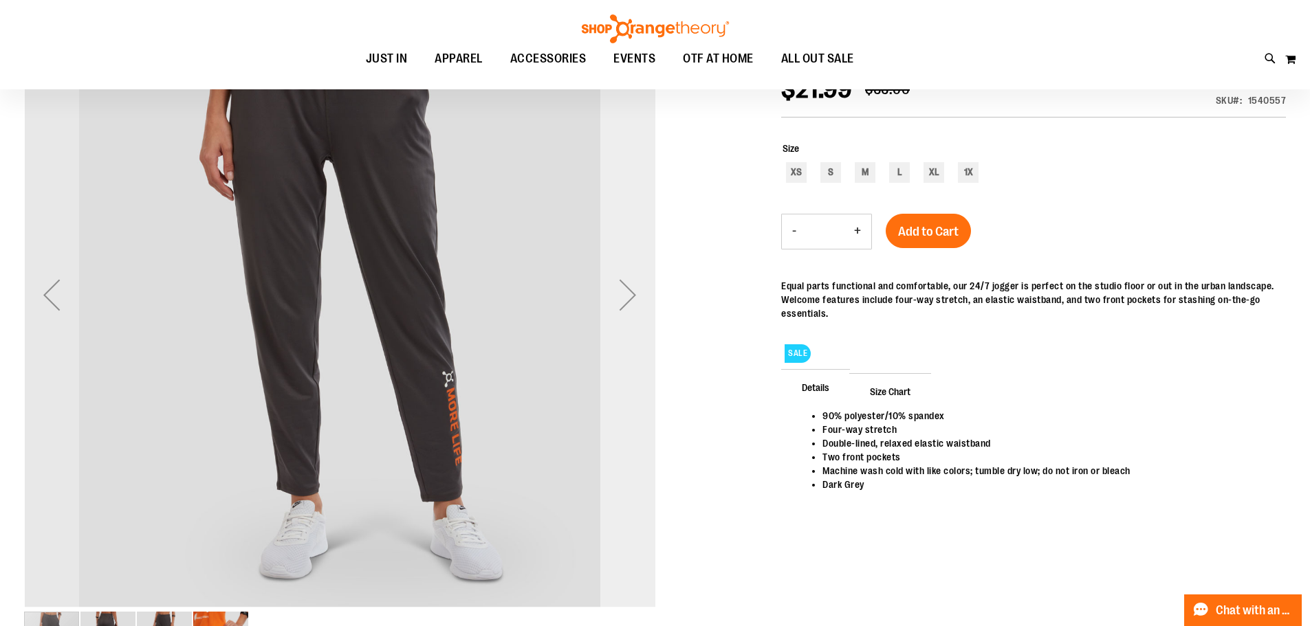
click at [639, 296] on div "Next" at bounding box center [627, 295] width 55 height 55
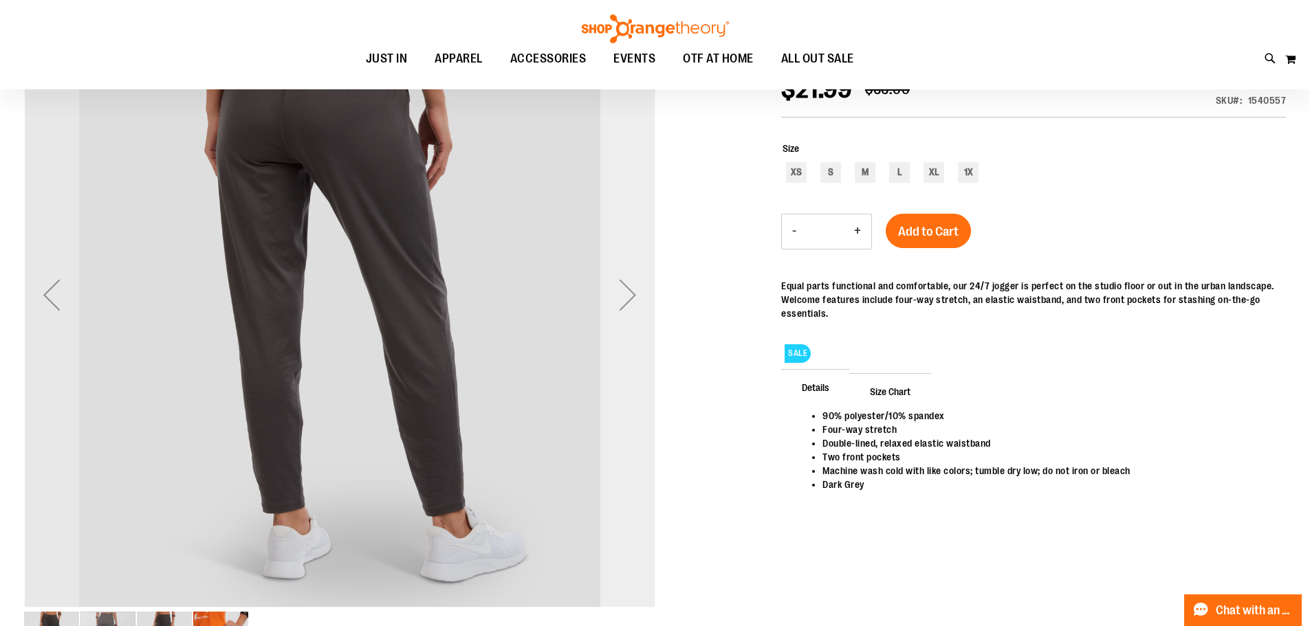
click at [639, 296] on div "Next" at bounding box center [627, 295] width 55 height 55
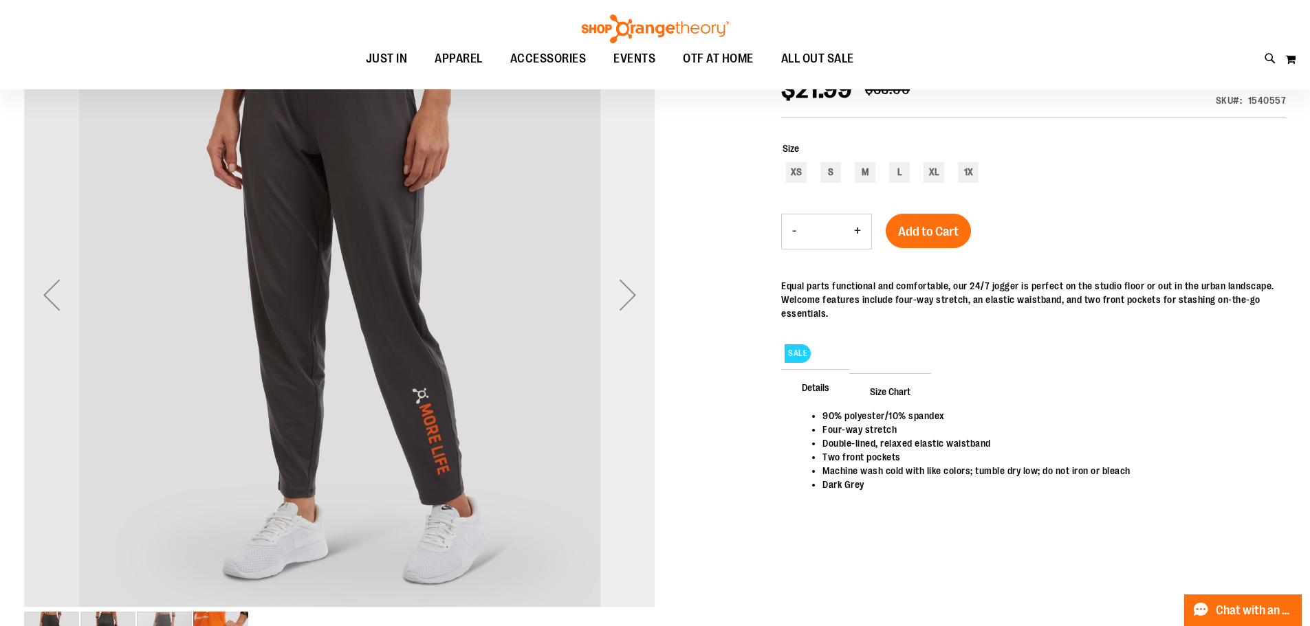
scroll to position [0, 0]
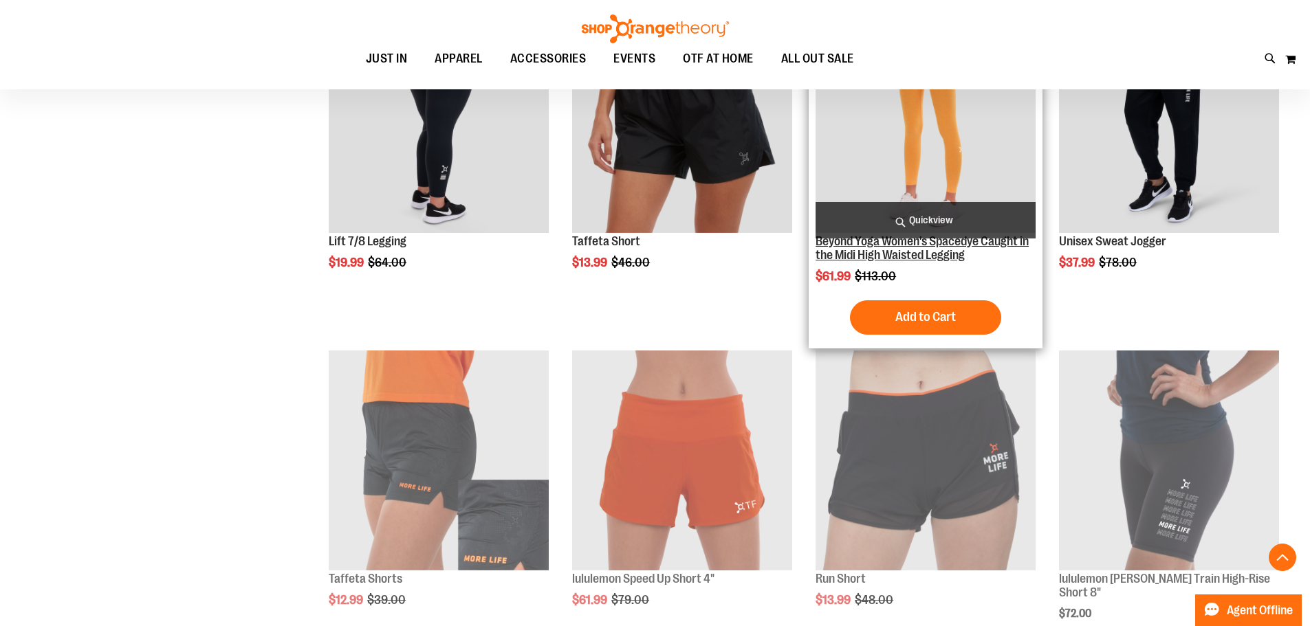
scroll to position [1019, 0]
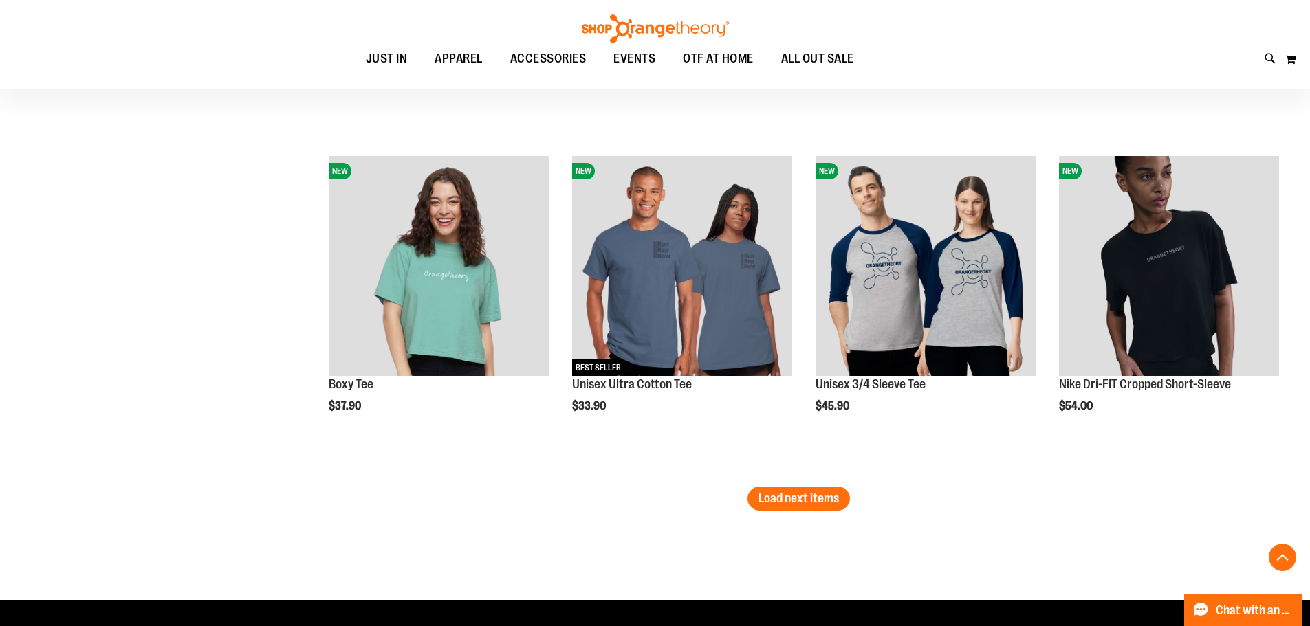
scroll to position [2696, 0]
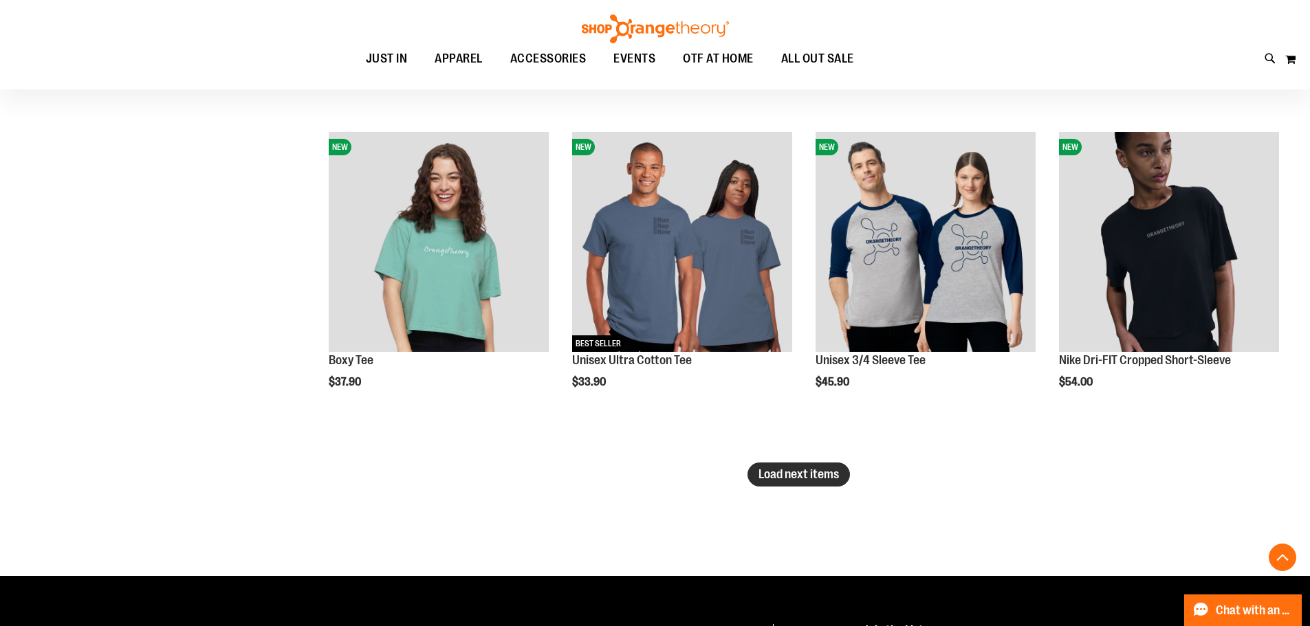
type input "**********"
click at [784, 471] on span "Load next items" at bounding box center [798, 475] width 80 height 14
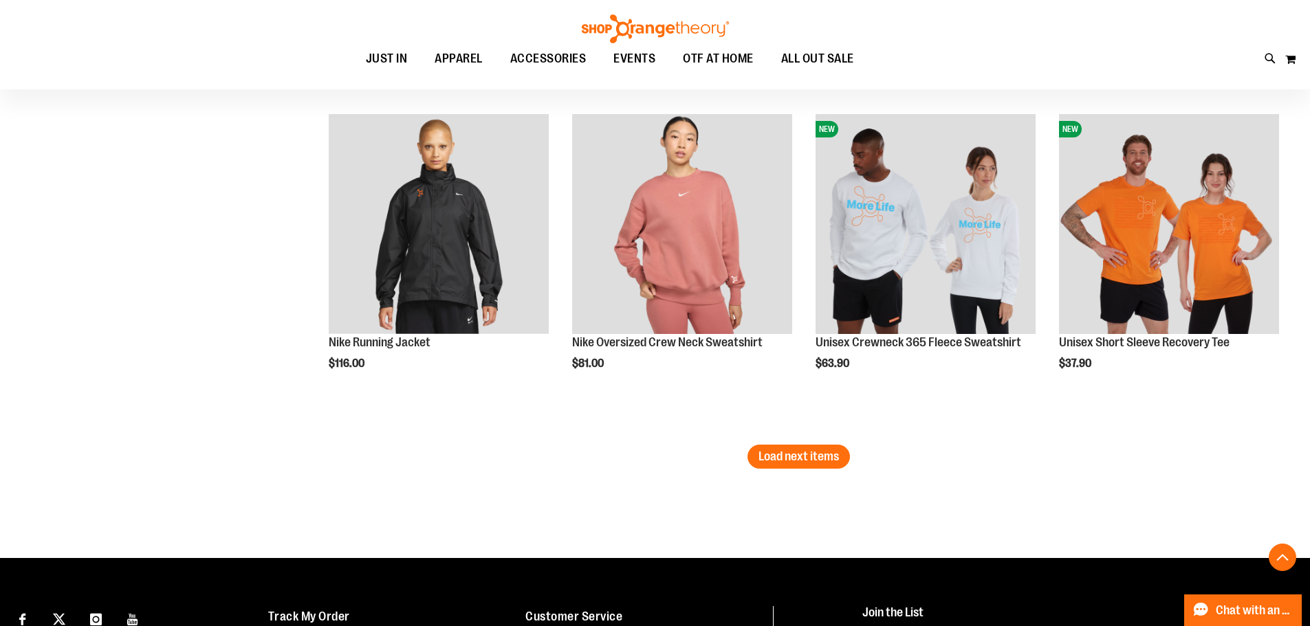
scroll to position [3728, 0]
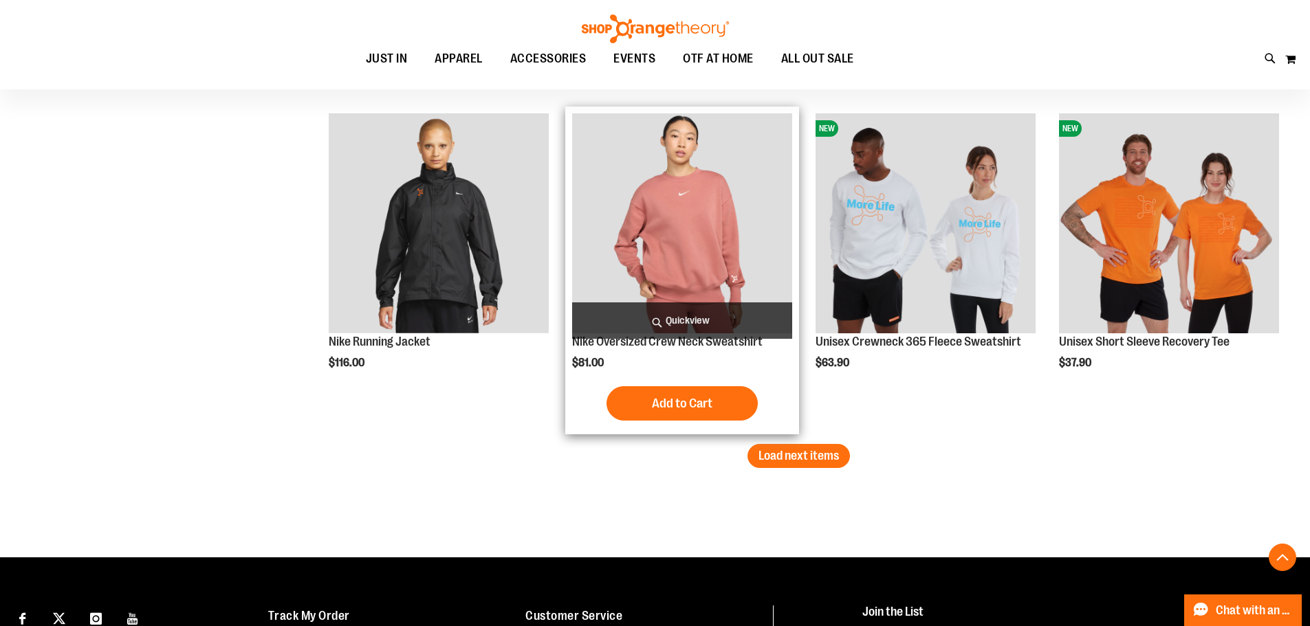
drag, startPoint x: 656, startPoint y: 217, endPoint x: 653, endPoint y: 209, distance: 8.0
click at [656, 215] on img "product" at bounding box center [682, 223] width 220 height 220
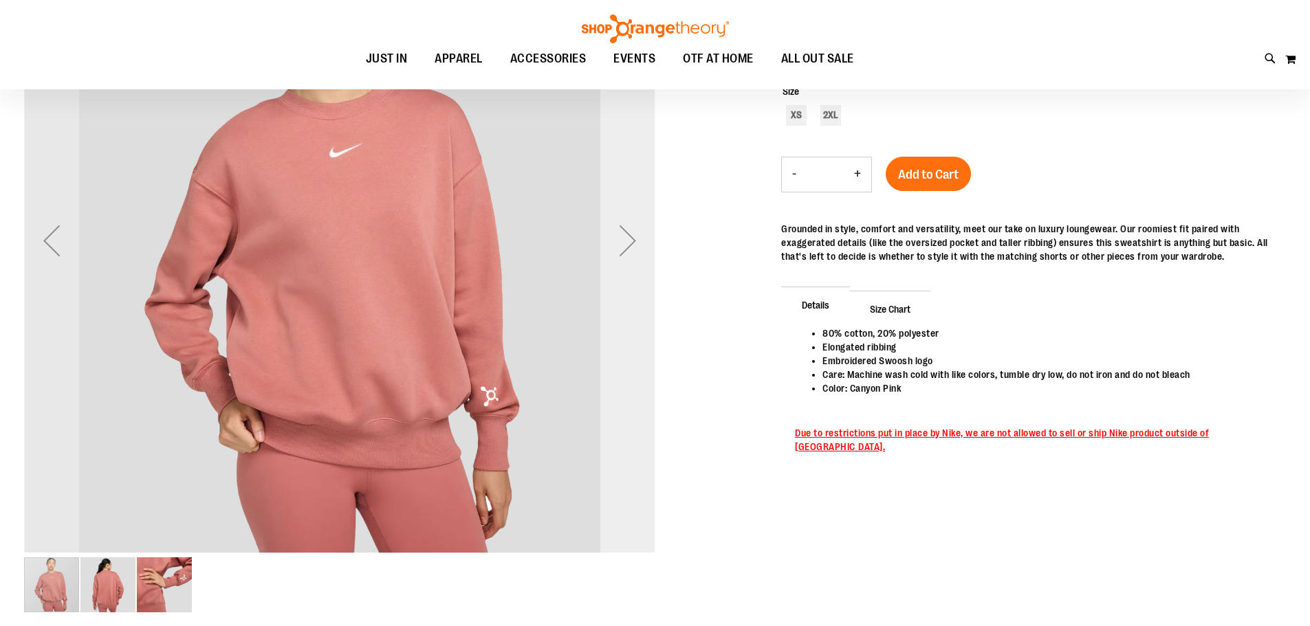
type input "**********"
click at [638, 213] on div "Next" at bounding box center [627, 240] width 55 height 631
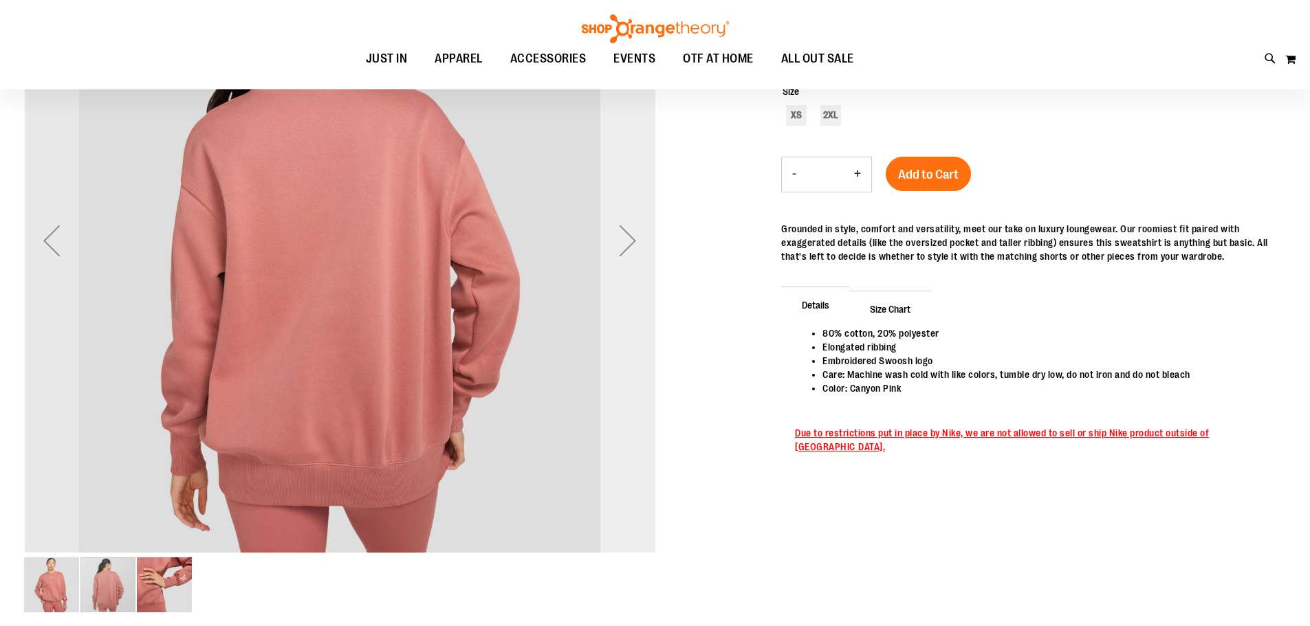
scroll to position [122, 0]
click at [638, 213] on div "Next" at bounding box center [627, 241] width 55 height 631
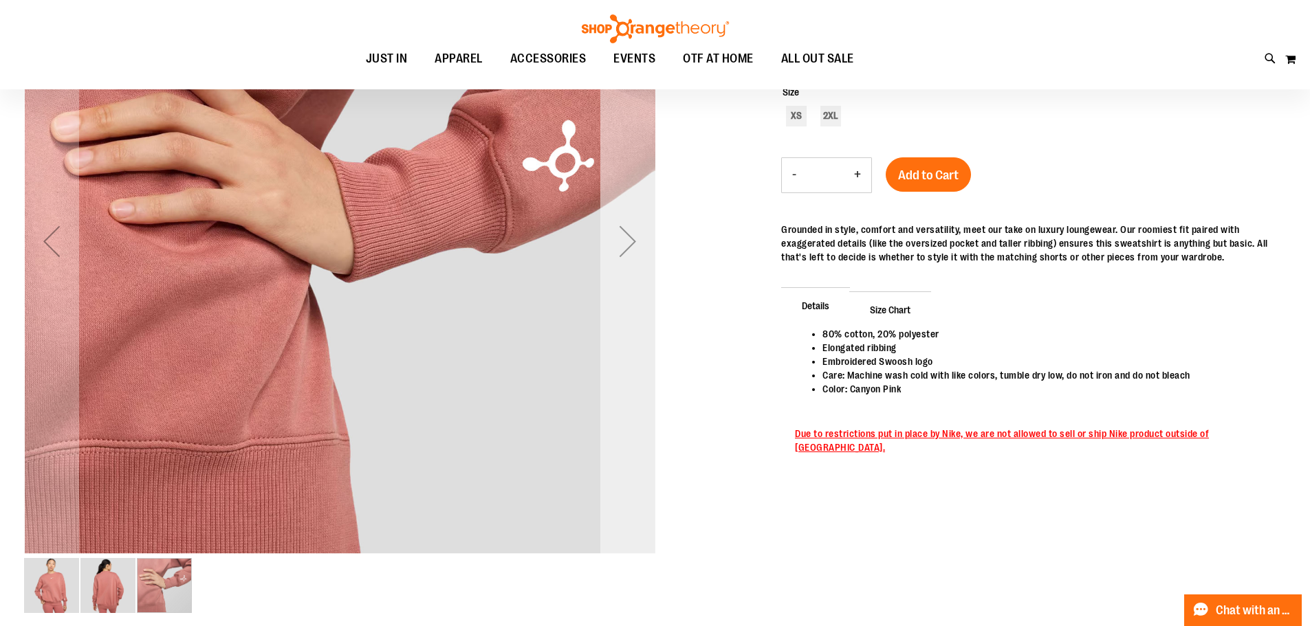
click at [638, 213] on div "Next" at bounding box center [627, 241] width 55 height 631
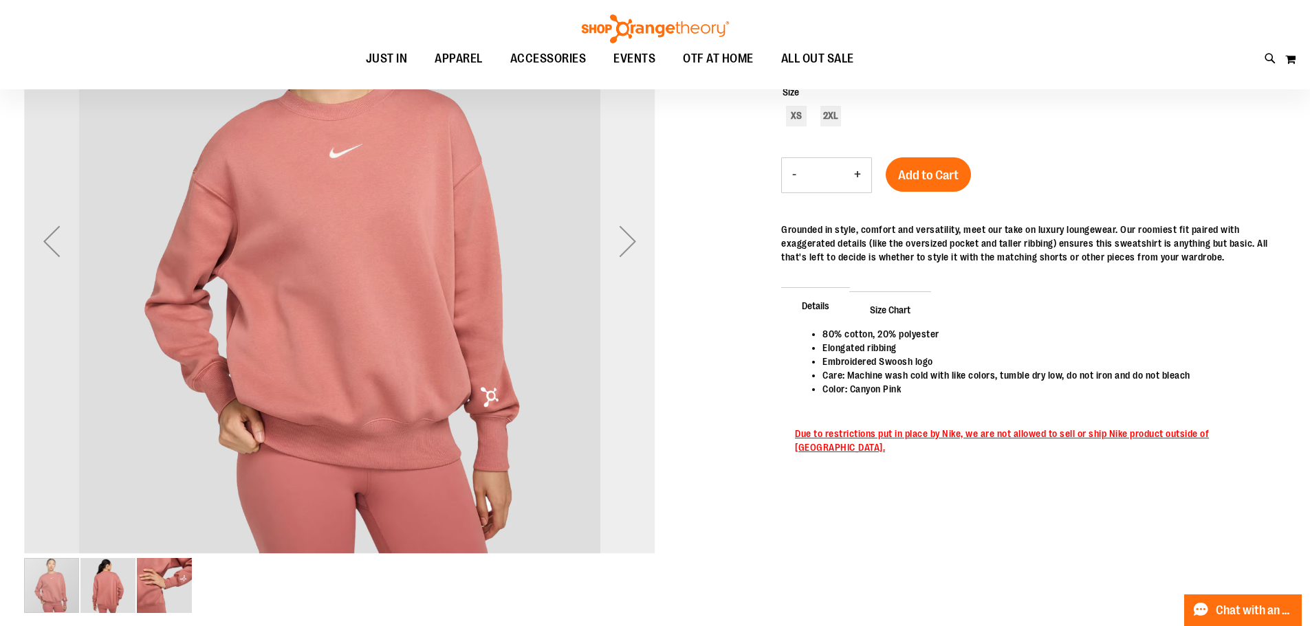
click at [638, 215] on div "Next" at bounding box center [627, 241] width 55 height 631
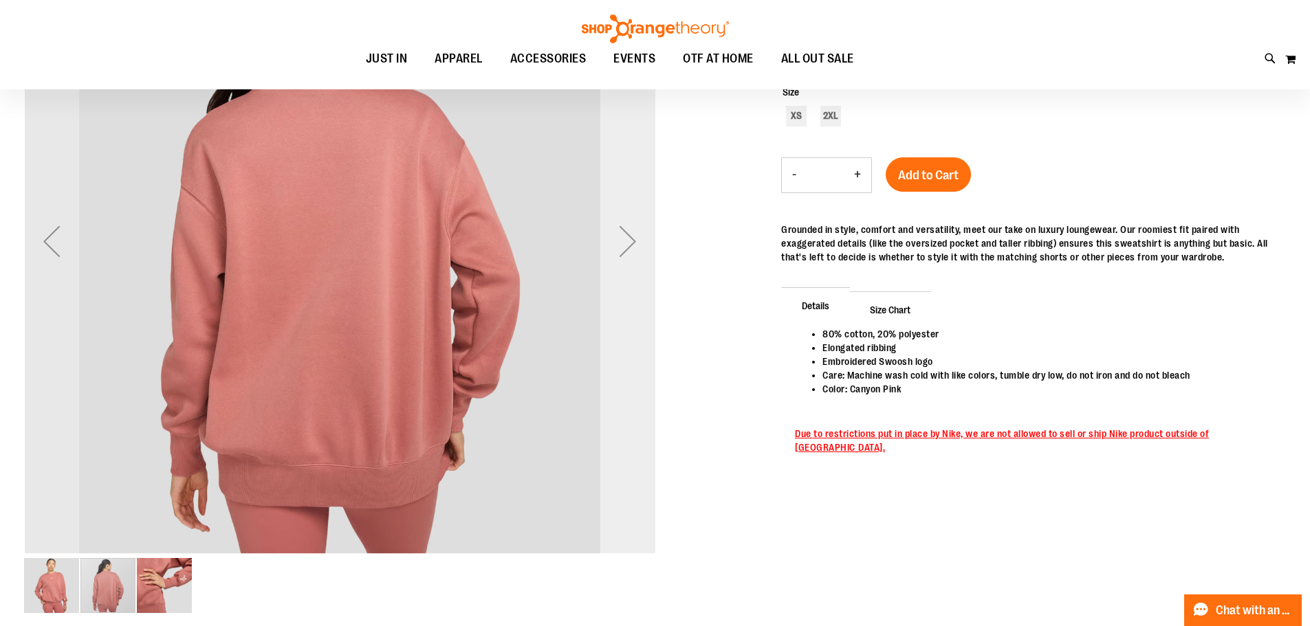
click at [638, 215] on div "Next" at bounding box center [627, 241] width 55 height 55
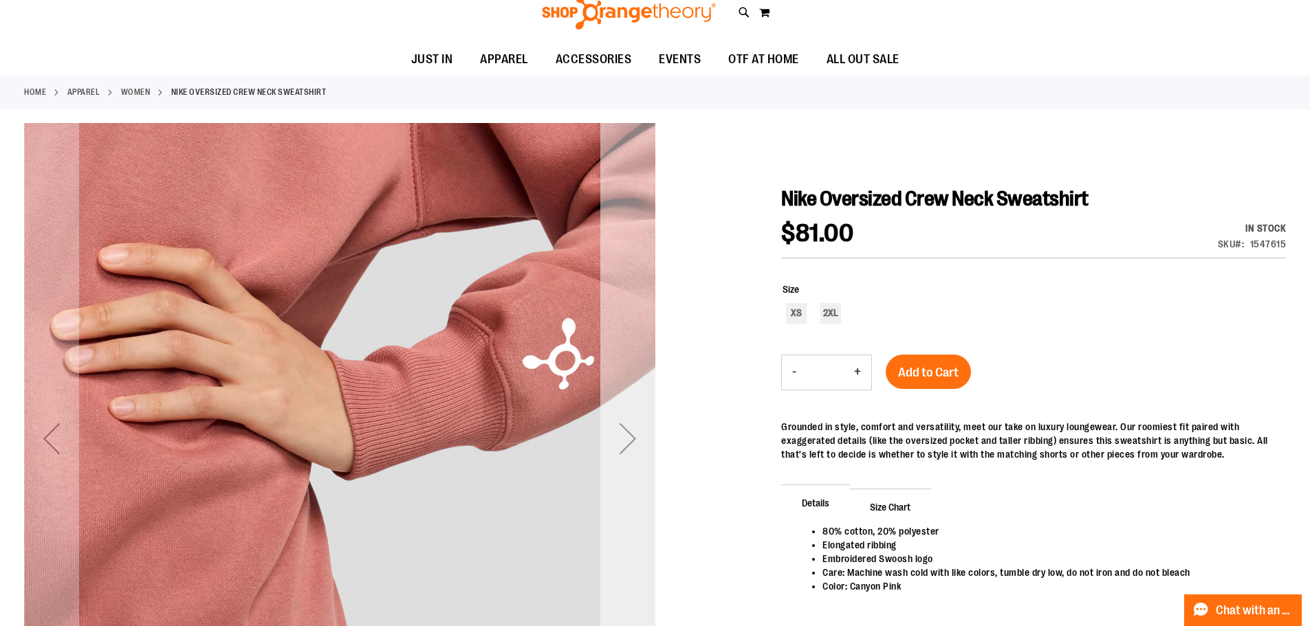
scroll to position [0, 0]
